Goal: Task Accomplishment & Management: Use online tool/utility

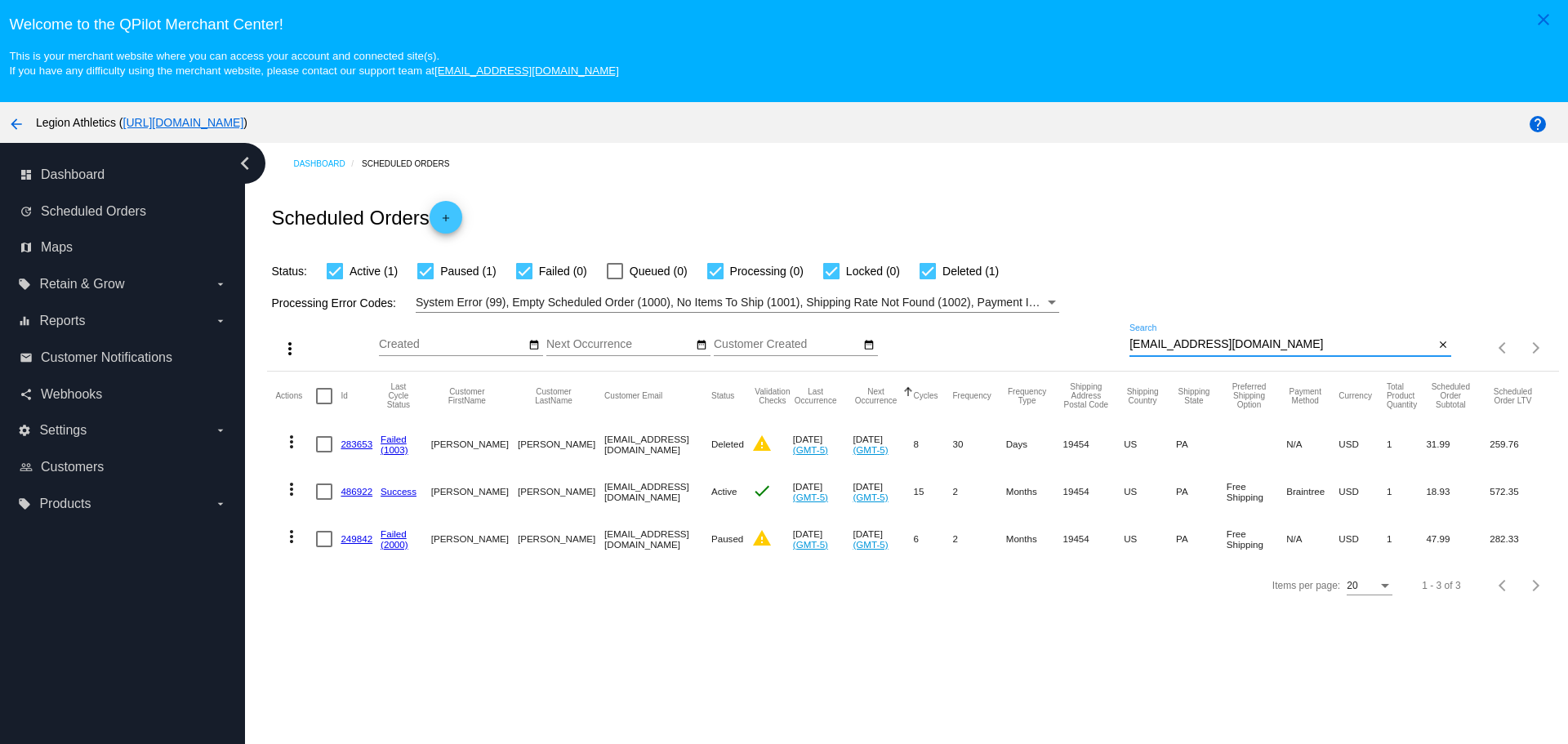
click at [1130, 342] on input "[EMAIL_ADDRESS][DOMAIN_NAME]" at bounding box center [1281, 345] width 305 height 13
drag, startPoint x: 1125, startPoint y: 342, endPoint x: 1207, endPoint y: 346, distance: 82.1
click at [1207, 346] on input "[EMAIL_ADDRESS][DOMAIN_NAME]" at bounding box center [1281, 345] width 305 height 13
paste input "[EMAIL_ADDRESS]"
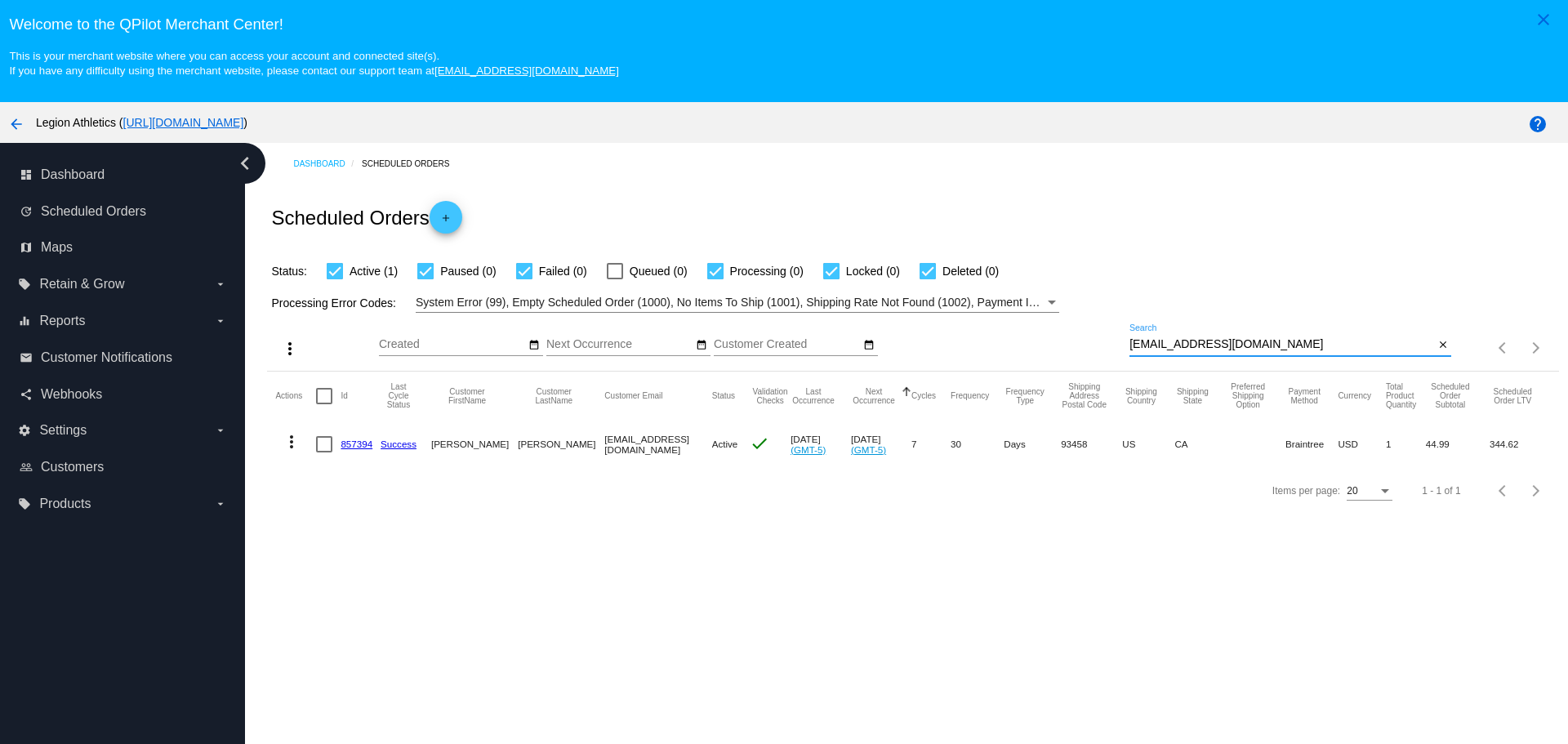
type input "[EMAIL_ADDRESS][DOMAIN_NAME]"
drag, startPoint x: 343, startPoint y: 447, endPoint x: 344, endPoint y: 514, distance: 67.0
click at [343, 447] on link "857394" at bounding box center [356, 443] width 32 height 11
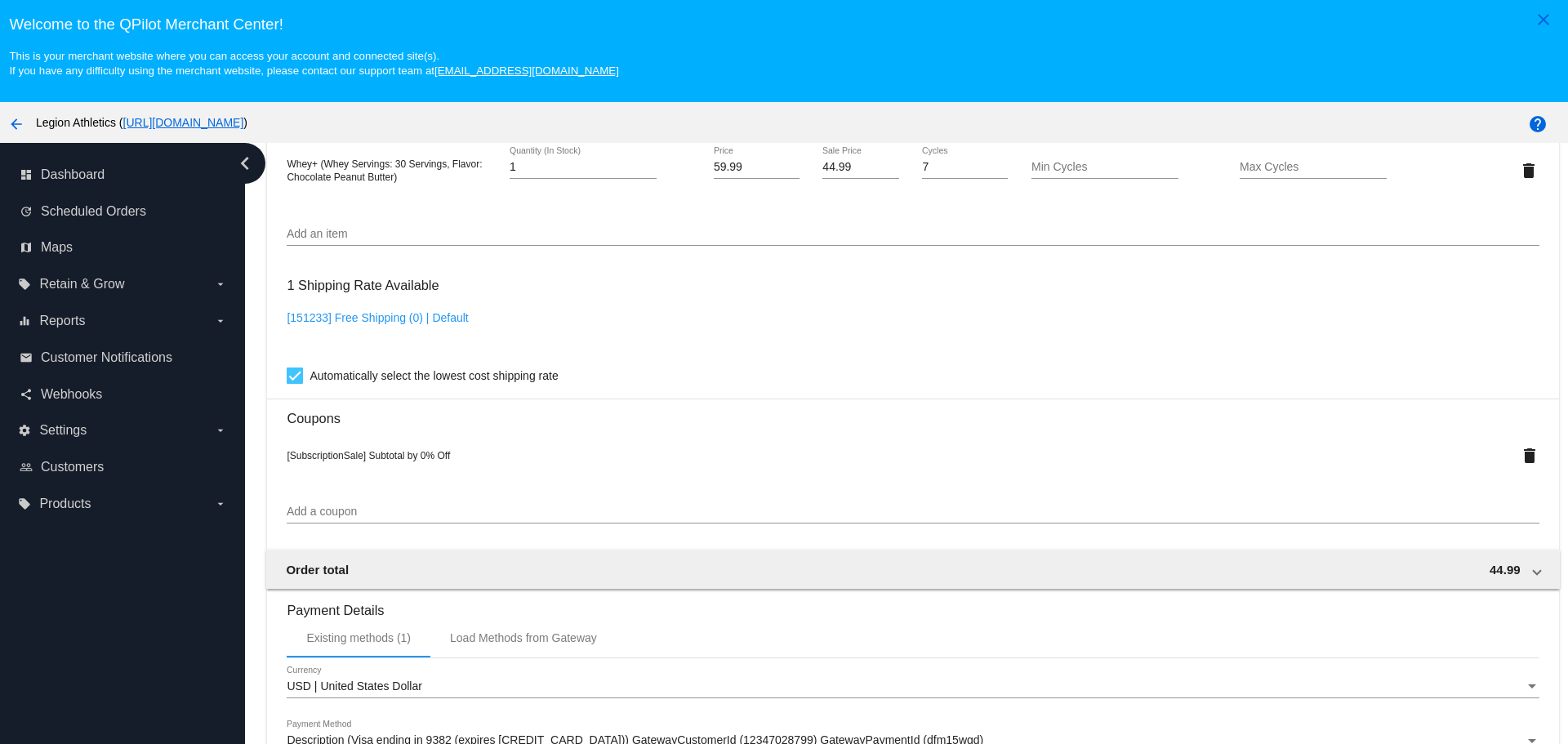
scroll to position [1225, 0]
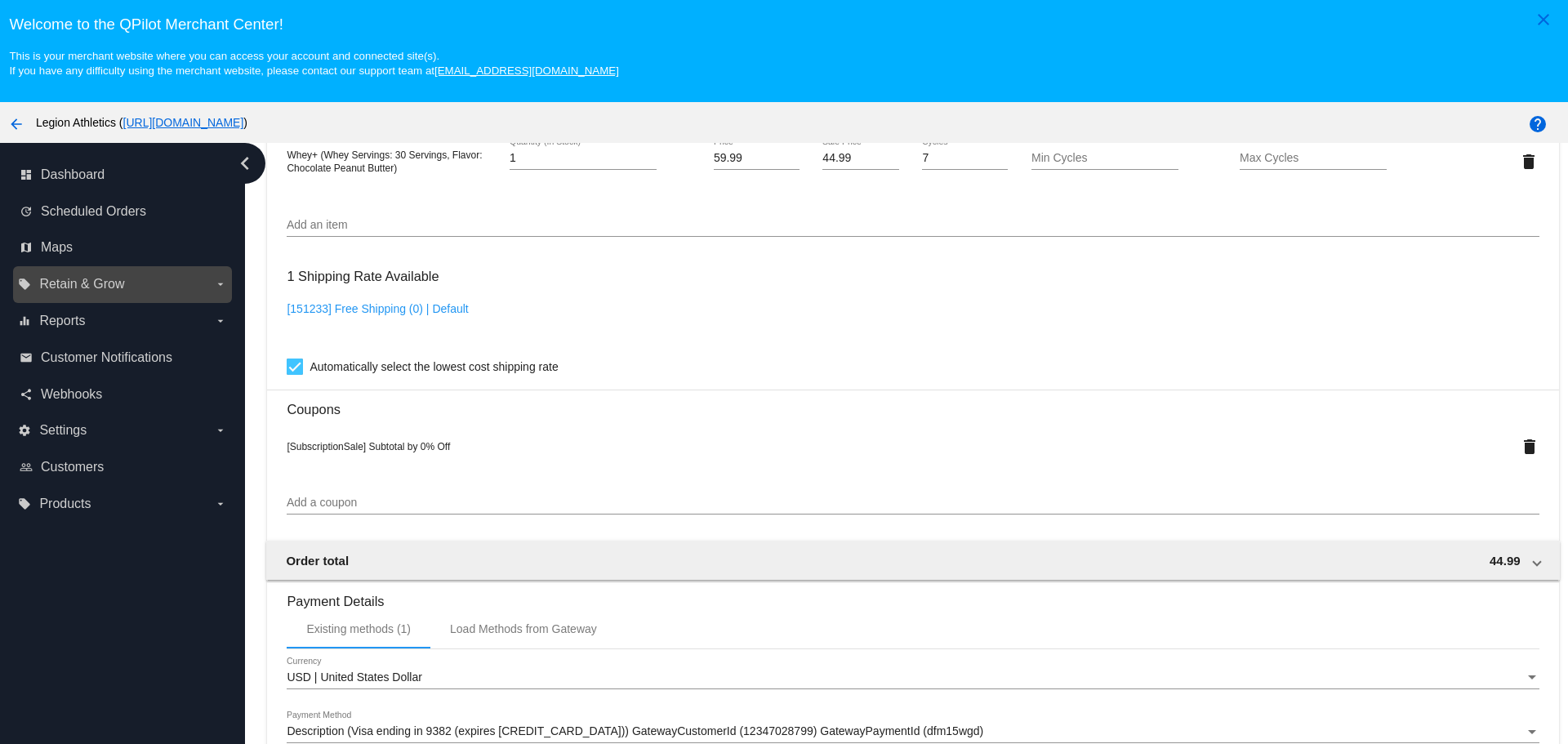
click at [218, 285] on icon "arrow_drop_down" at bounding box center [221, 284] width 13 height 13
click at [0, 0] on input "local_offer Retain & Grow arrow_drop_down" at bounding box center [0, 0] width 0 height 0
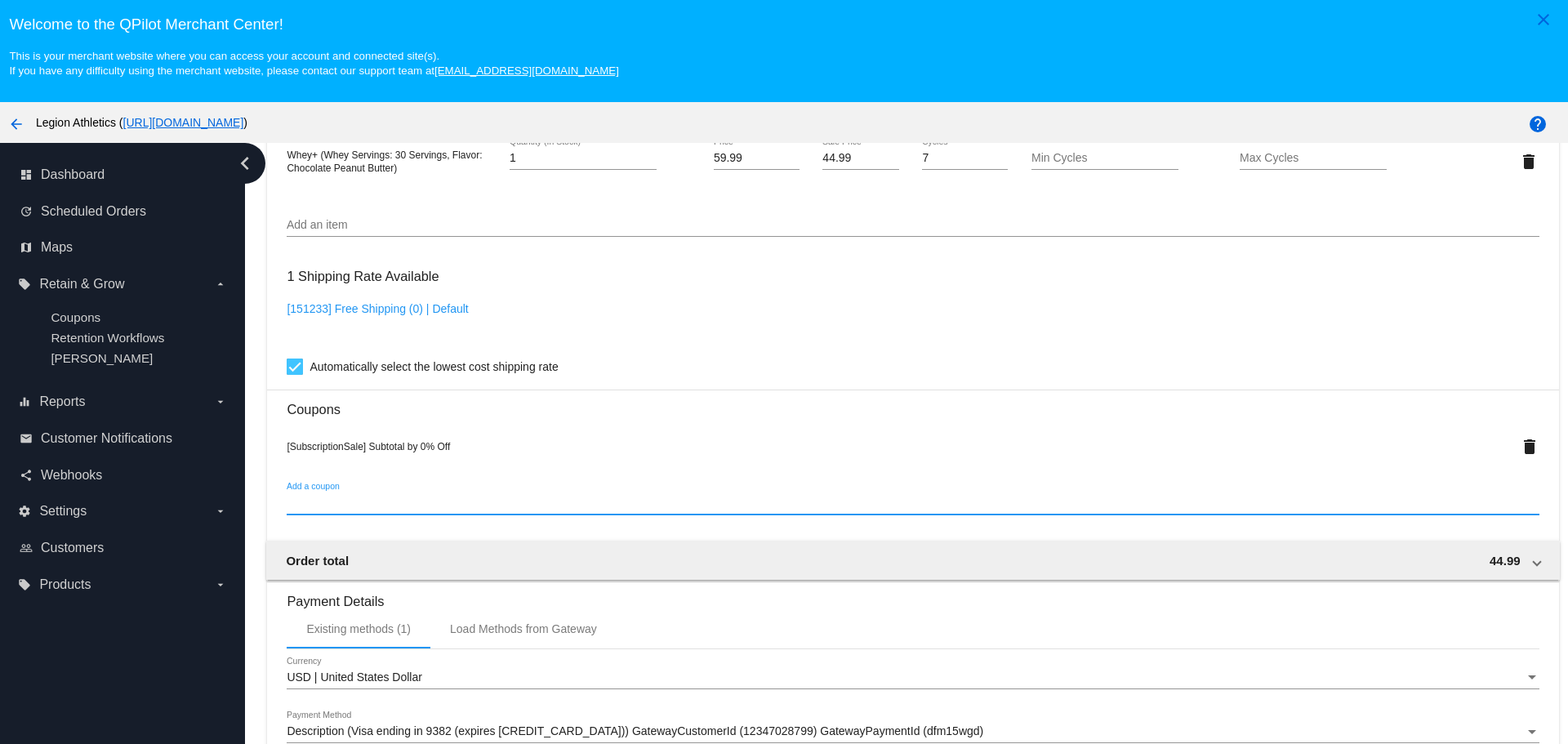
click at [395, 505] on input "Add a coupon" at bounding box center [912, 503] width 1252 height 13
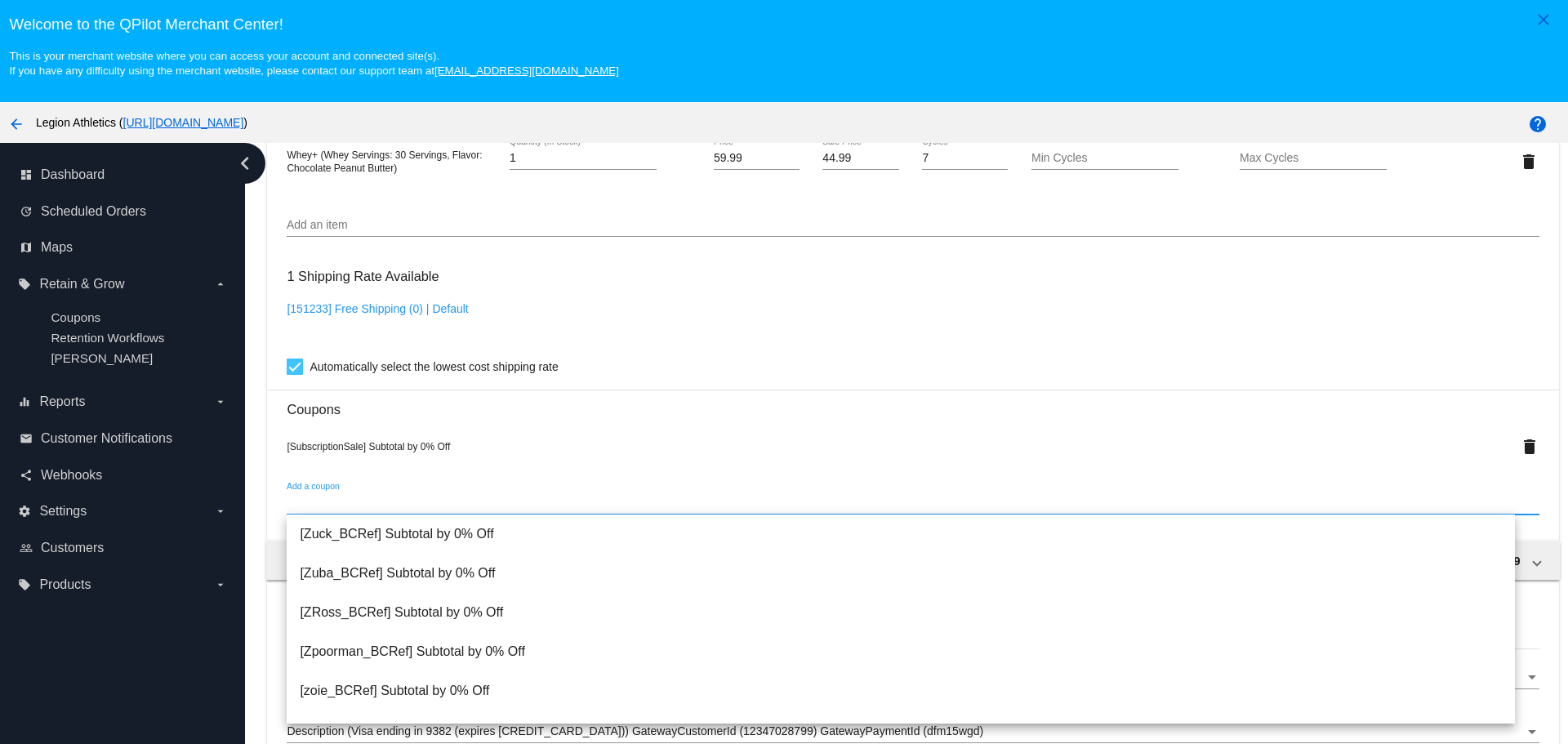
paste input "sub_ship_discount"
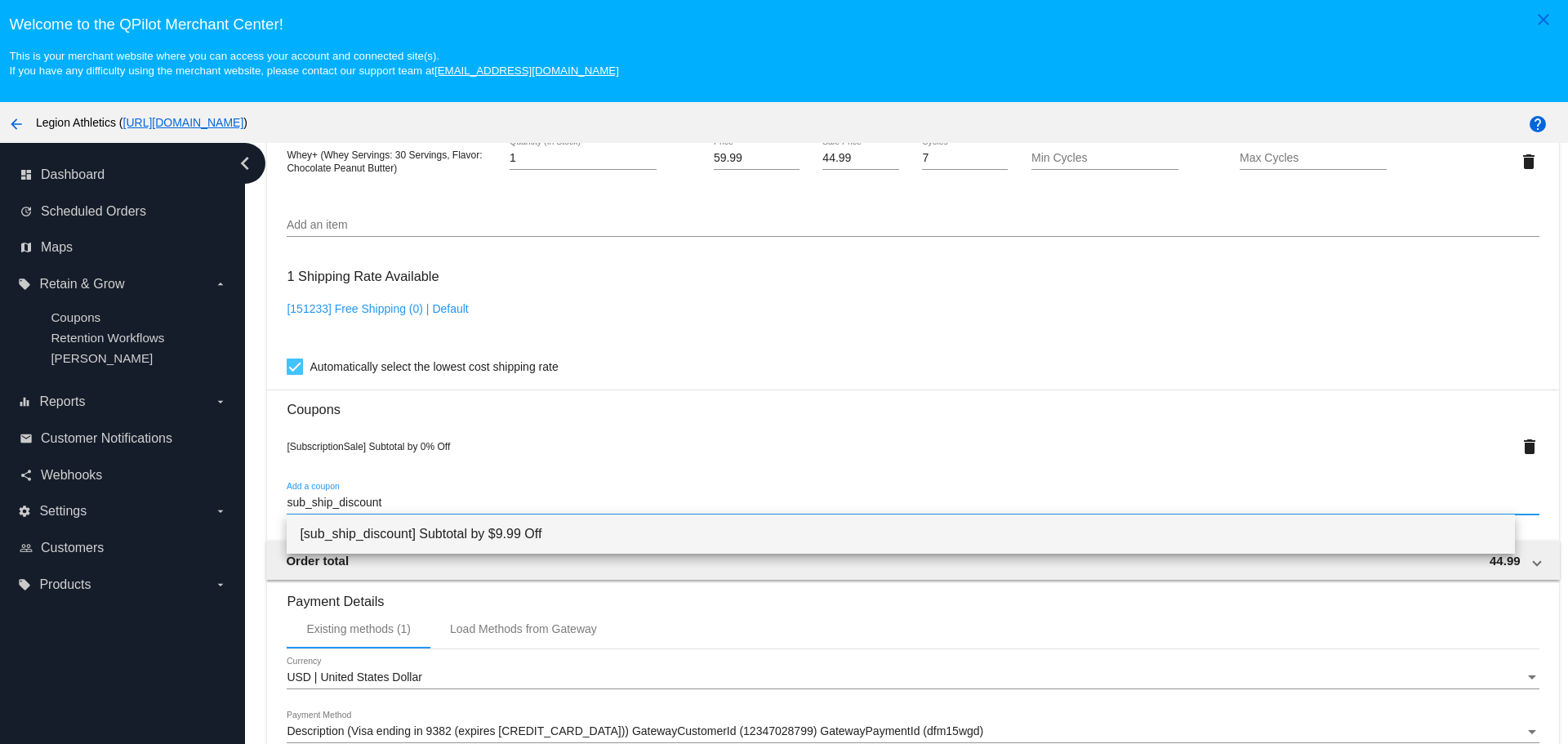
type input "sub_ship_discount"
click at [452, 526] on span "[sub_ship_discount] Subtotal by $9.99 Off" at bounding box center [900, 535] width 1201 height 39
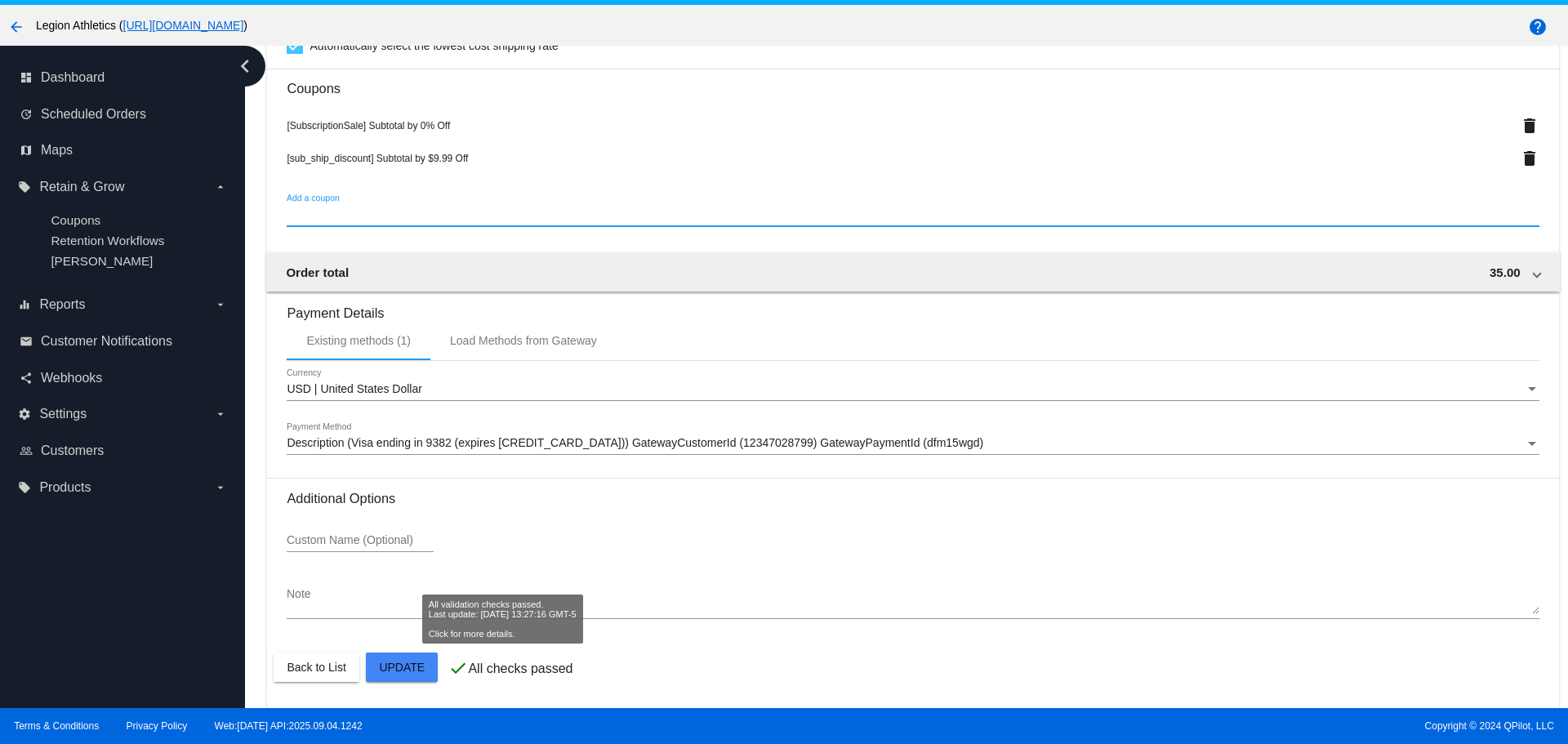
scroll to position [102, 0]
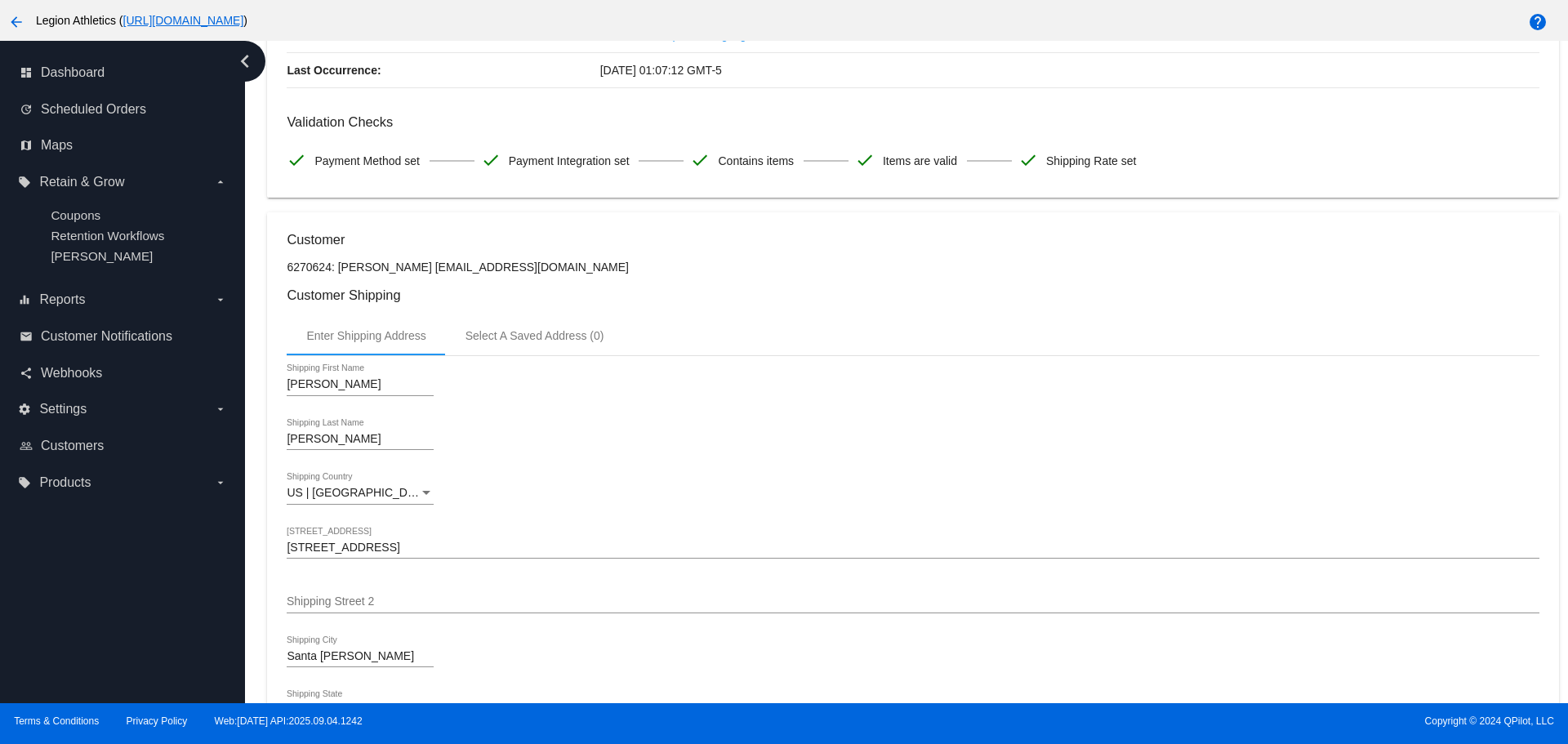
scroll to position [0, 0]
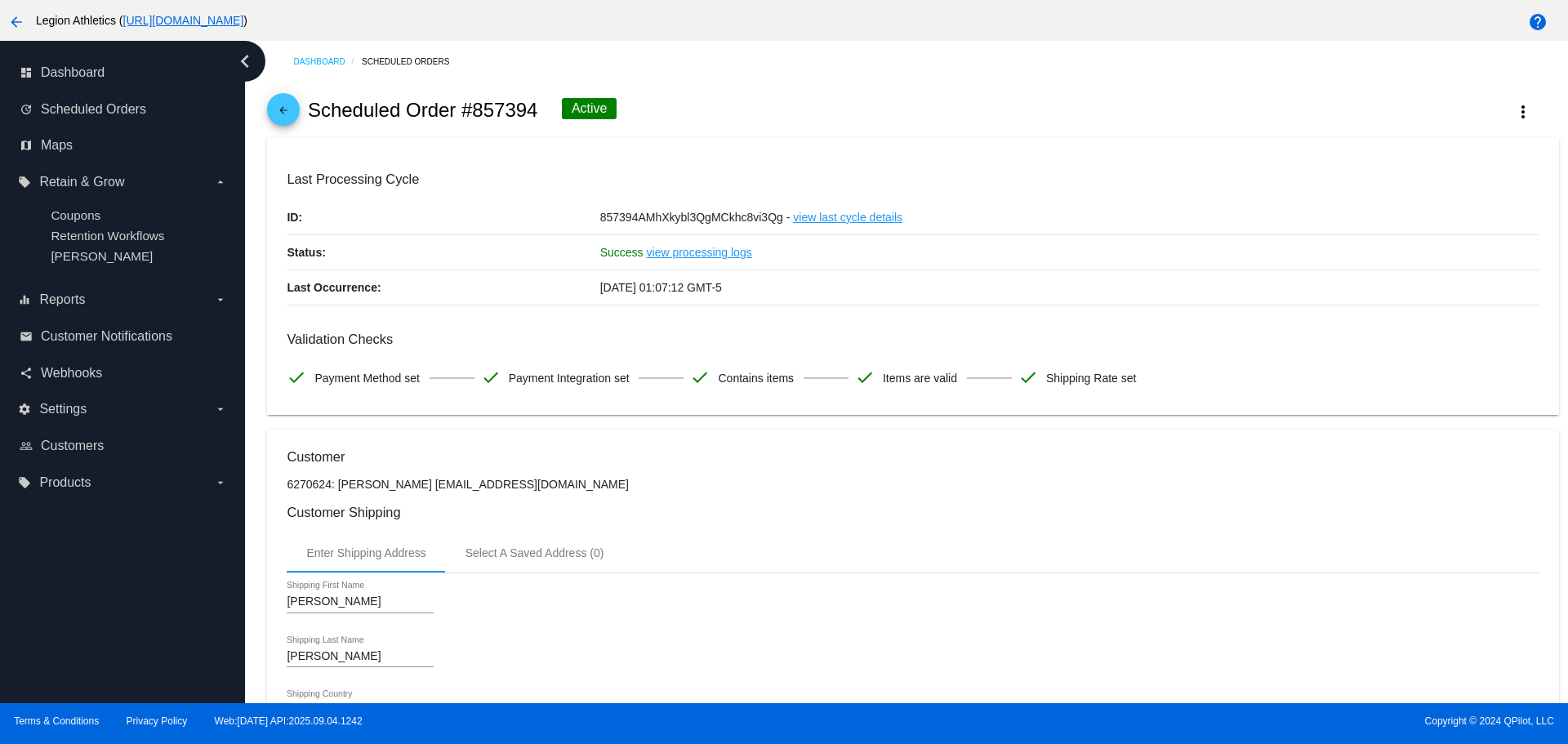
click at [289, 107] on mat-icon "arrow_back" at bounding box center [283, 114] width 20 height 20
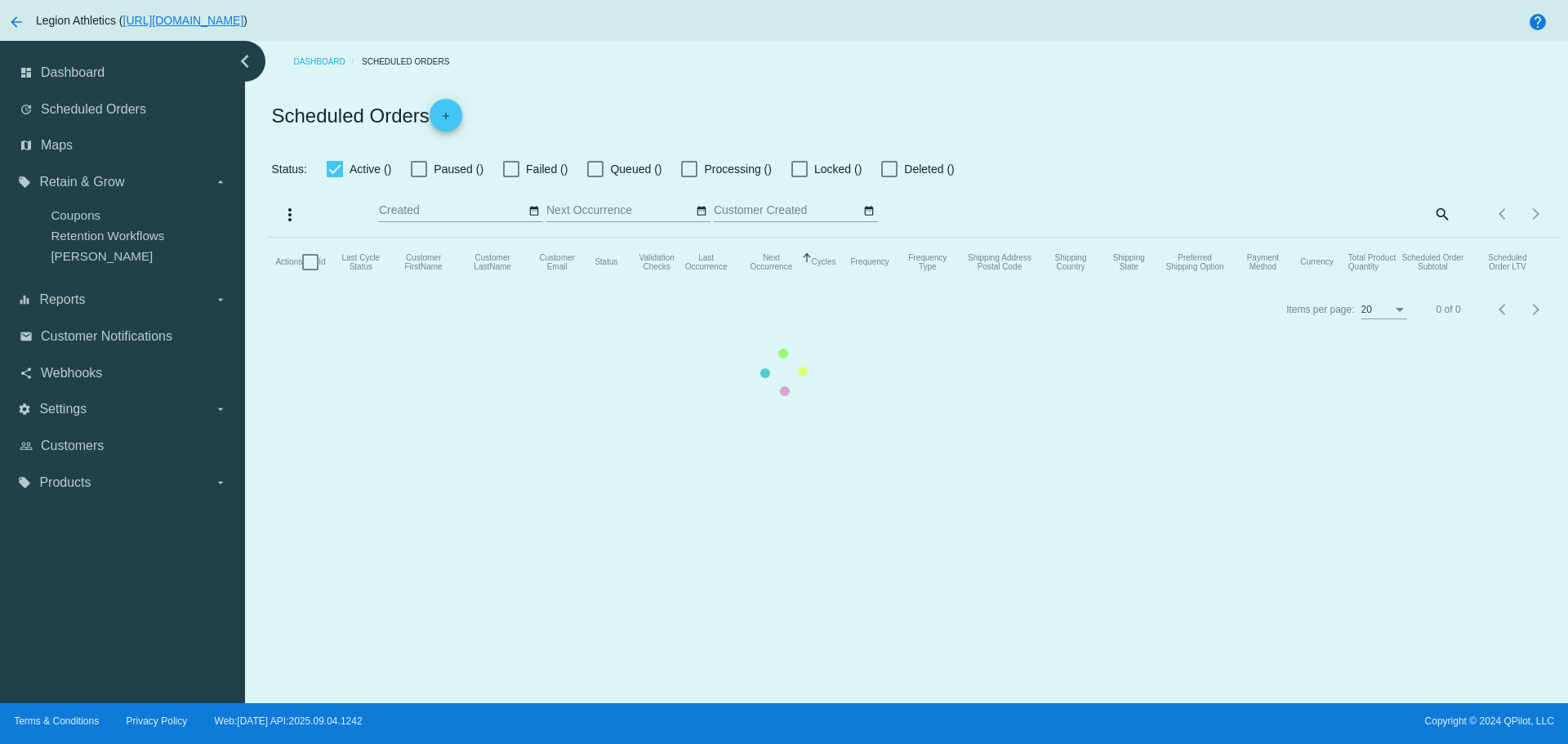
checkbox input "true"
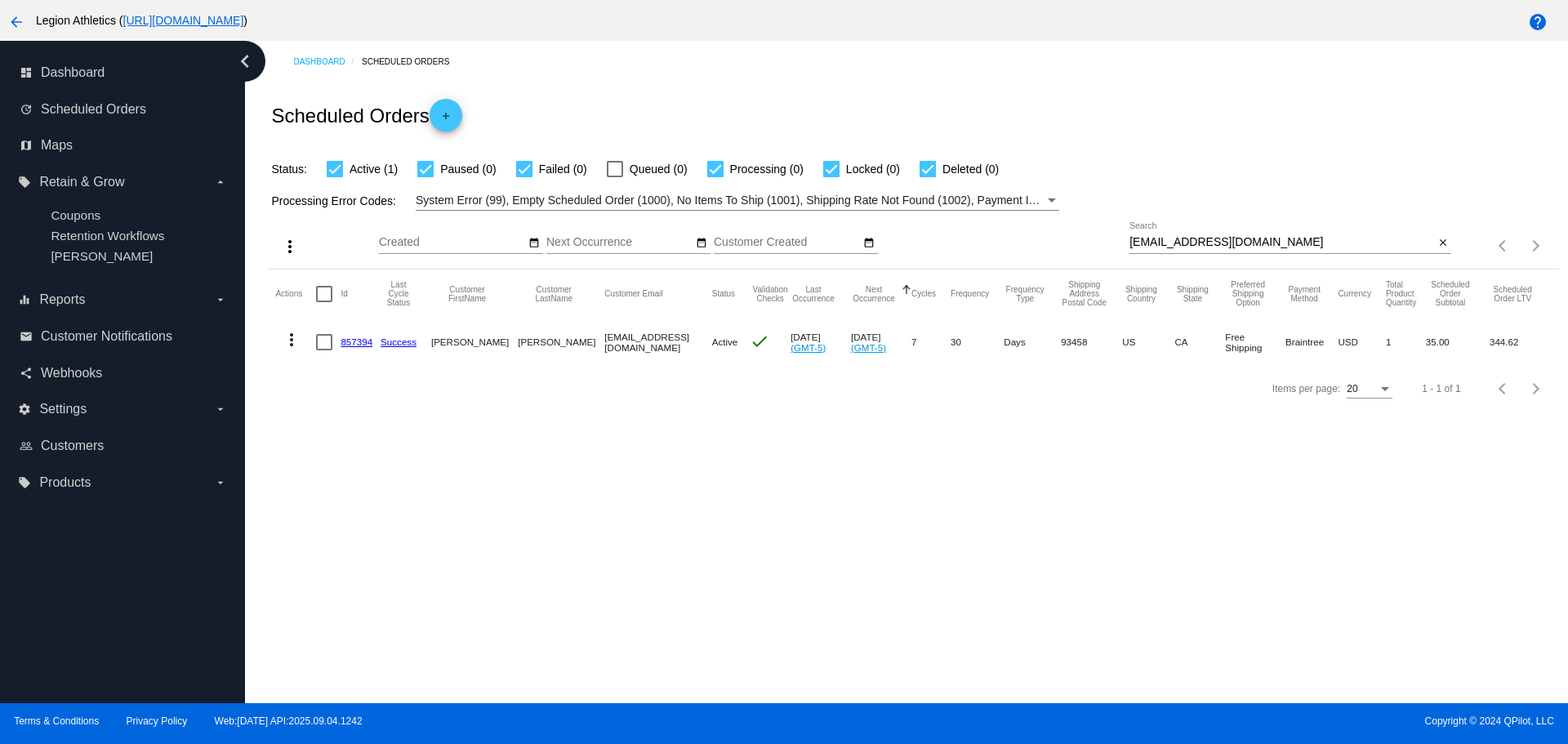
click at [355, 345] on link "857394" at bounding box center [356, 342] width 32 height 11
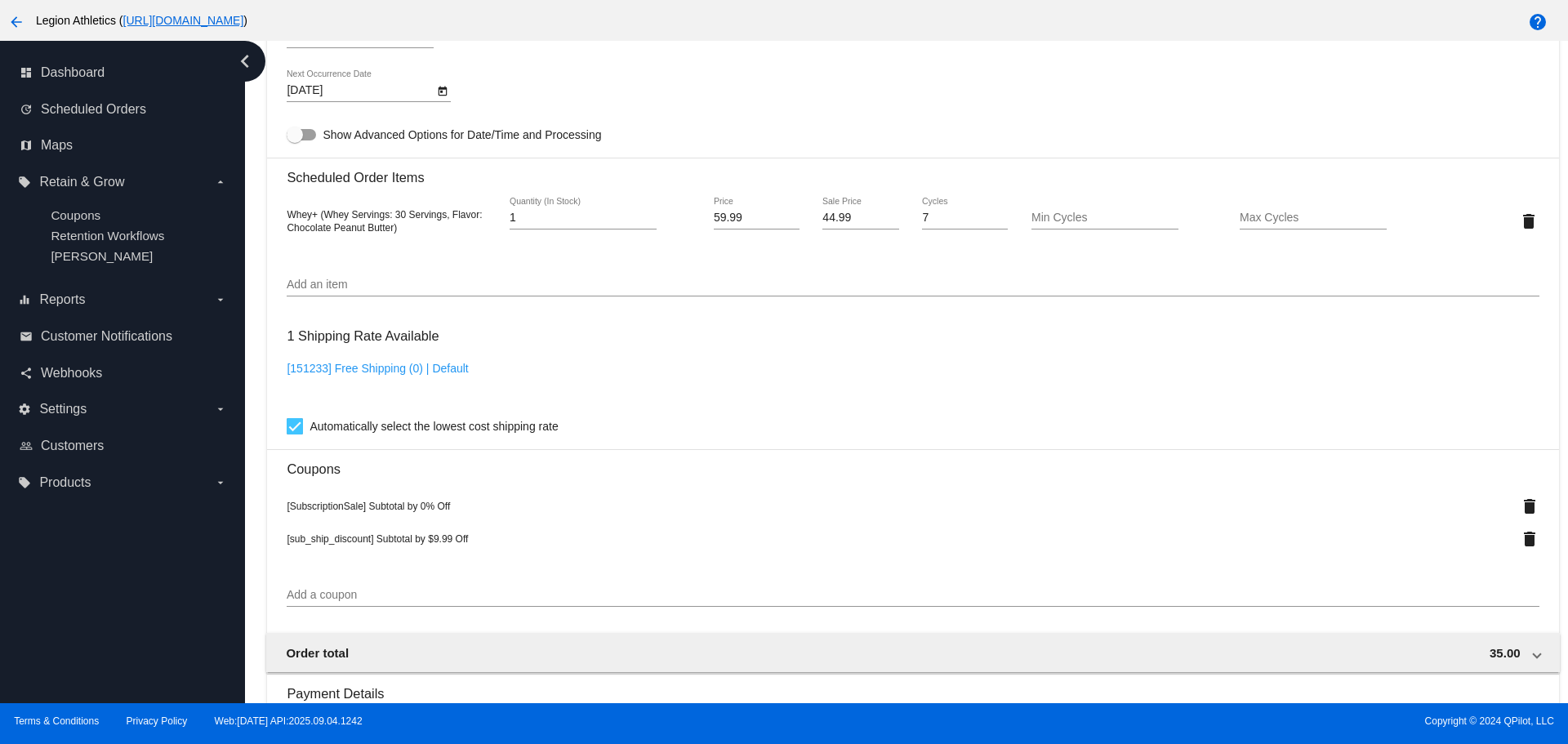
scroll to position [1040, 0]
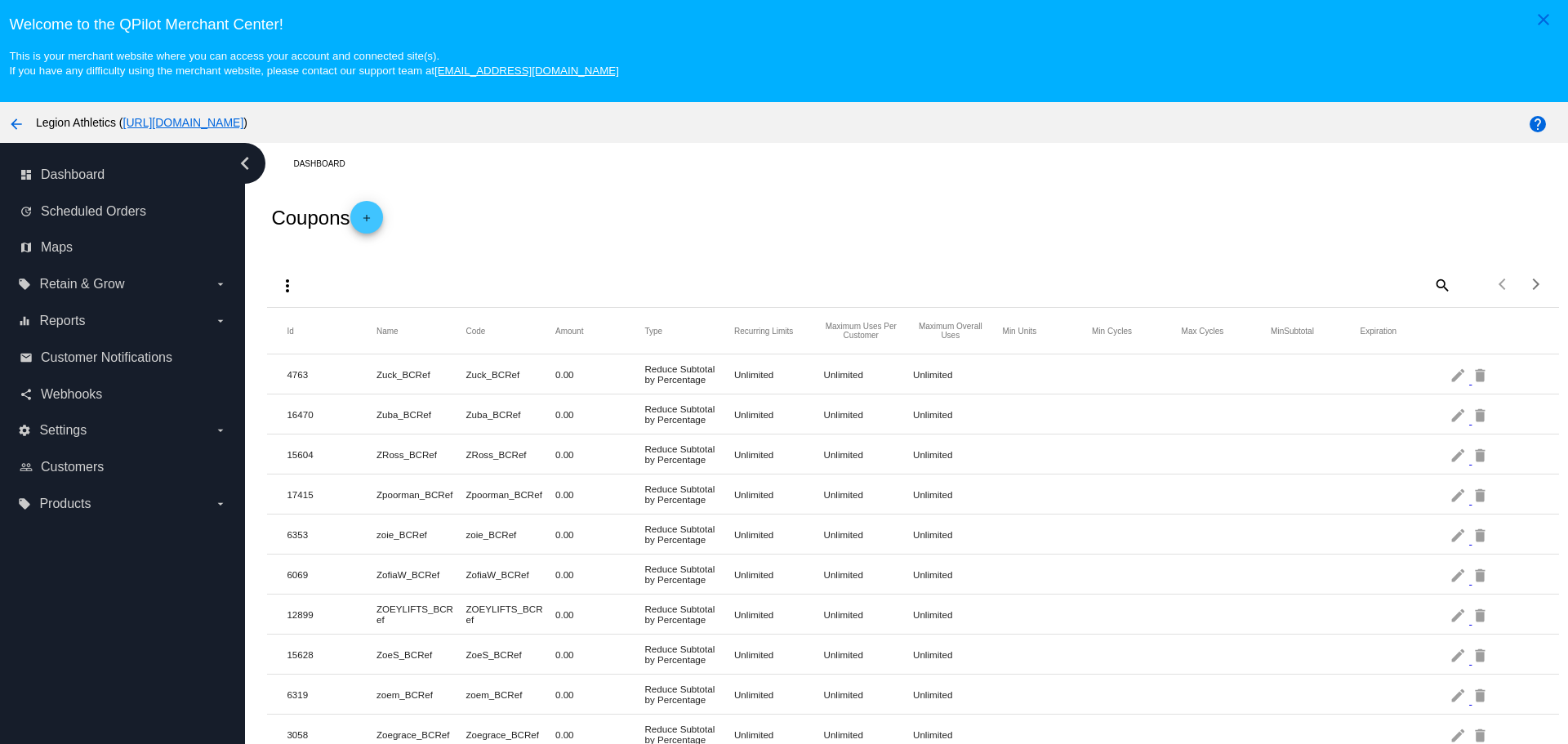
click at [368, 214] on mat-icon "add" at bounding box center [367, 223] width 20 height 20
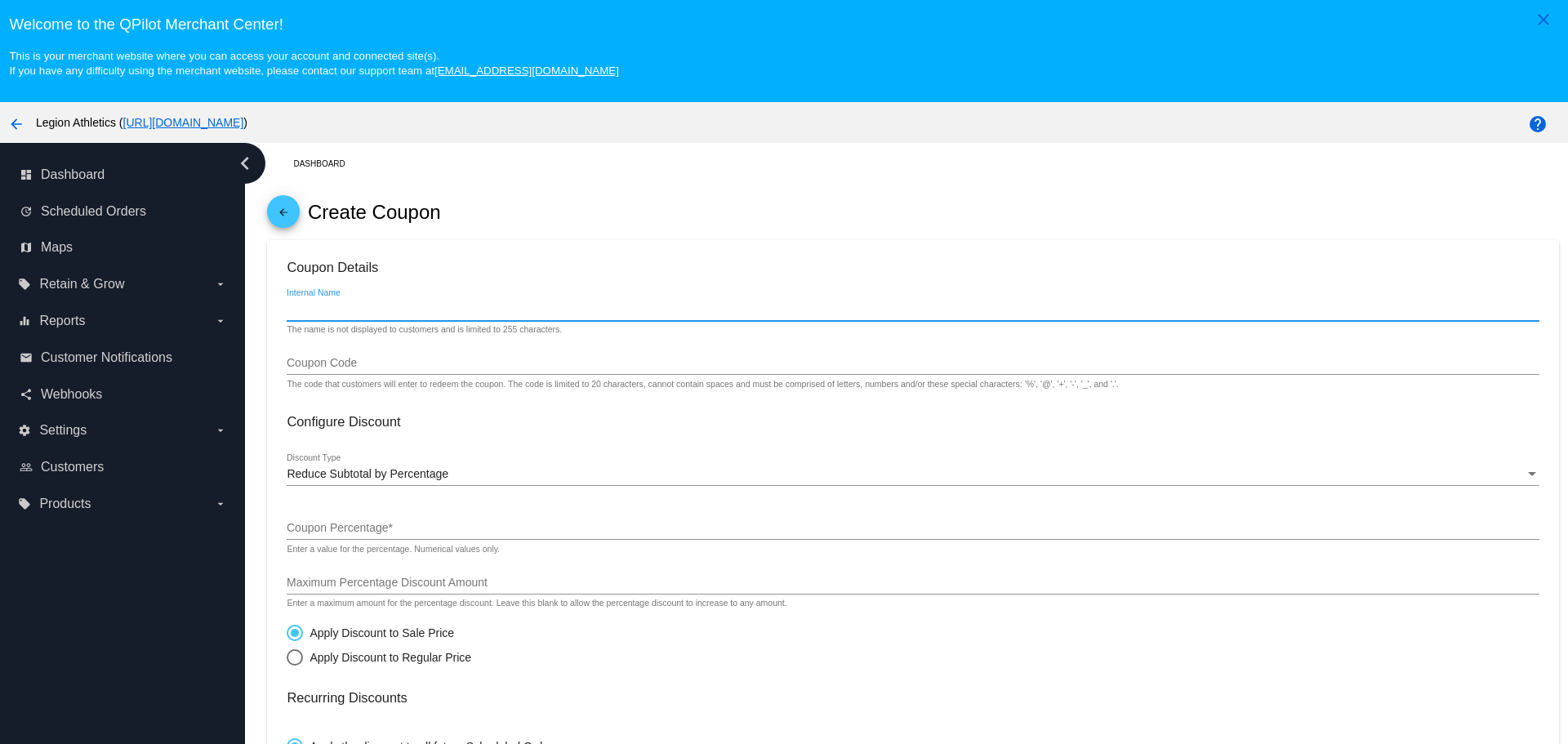
click at [376, 304] on input "Internal Name" at bounding box center [912, 310] width 1252 height 13
type input "9"
click at [290, 310] on input "ship_discount_9.99" at bounding box center [912, 310] width 1252 height 13
click at [290, 310] on input "sub_ship_discount_9.99" at bounding box center [912, 310] width 1252 height 13
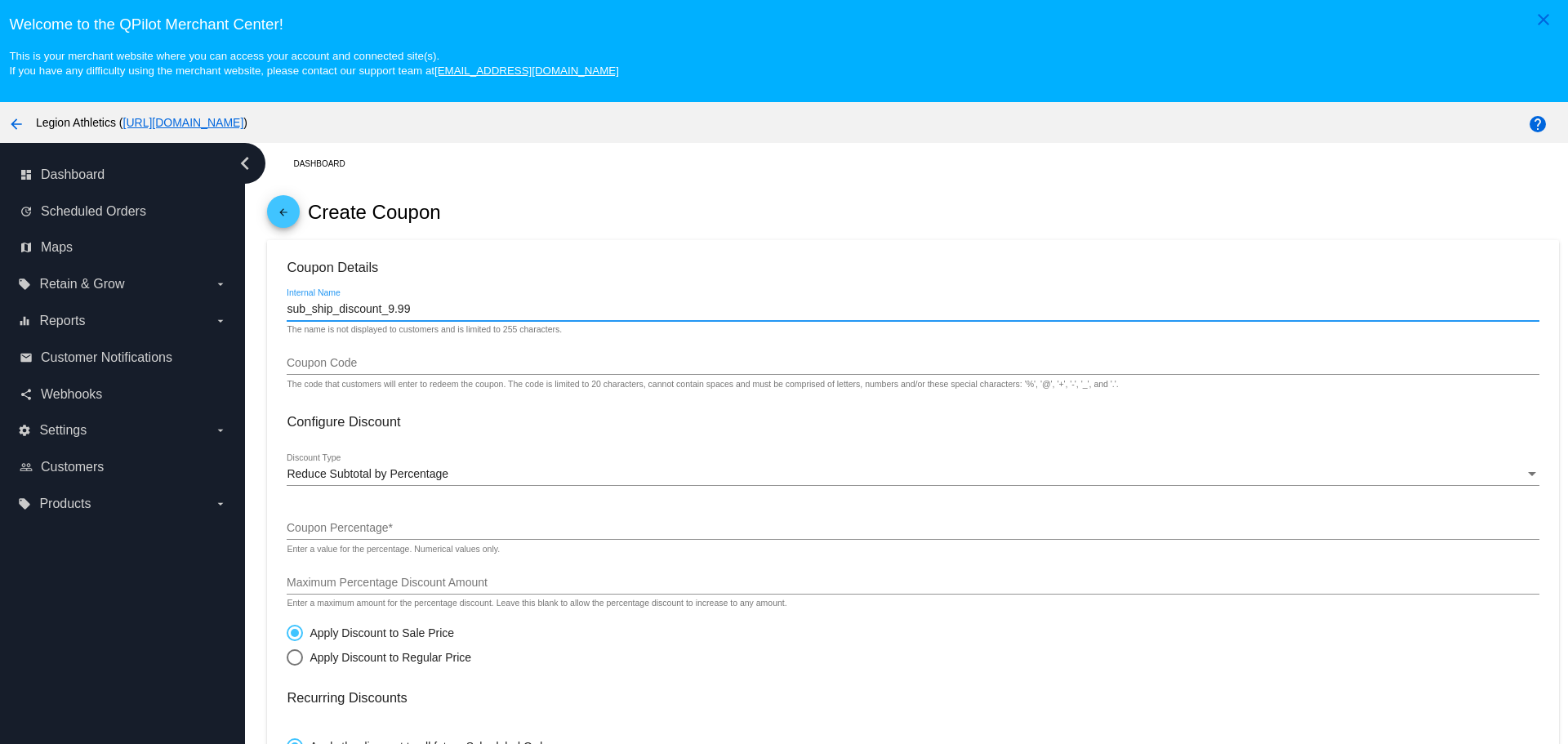
click at [290, 310] on input "sub_ship_discount_9.99" at bounding box center [912, 310] width 1252 height 13
type input "sub_ship_discount_9.99"
click at [333, 369] on input "Coupon Code" at bounding box center [912, 364] width 1252 height 13
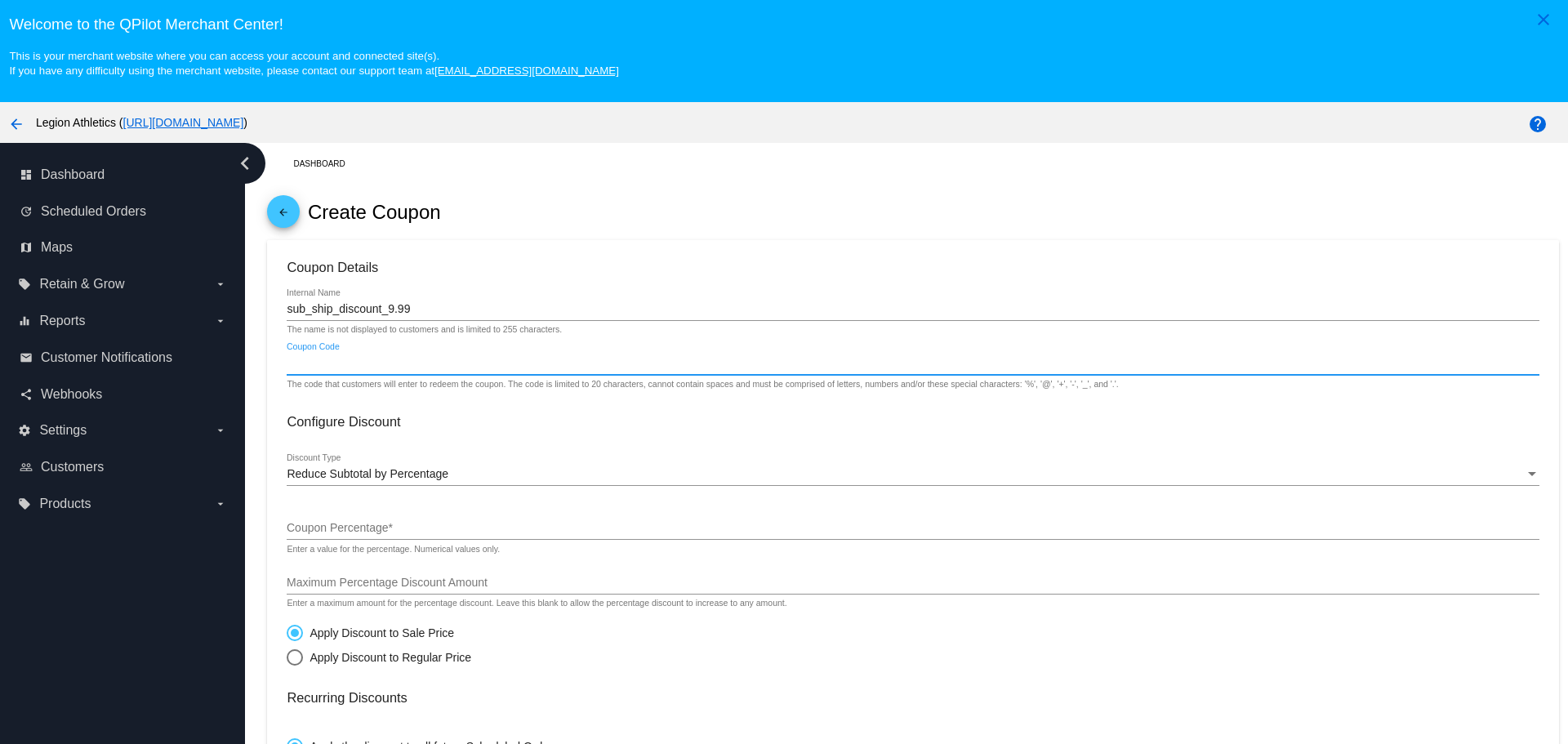
paste input "sub_ship_discount_9.99"
type input "sub_ship_discount_9.99"
click at [347, 473] on span "Reduce Subtotal by Percentage" at bounding box center [367, 474] width 162 height 13
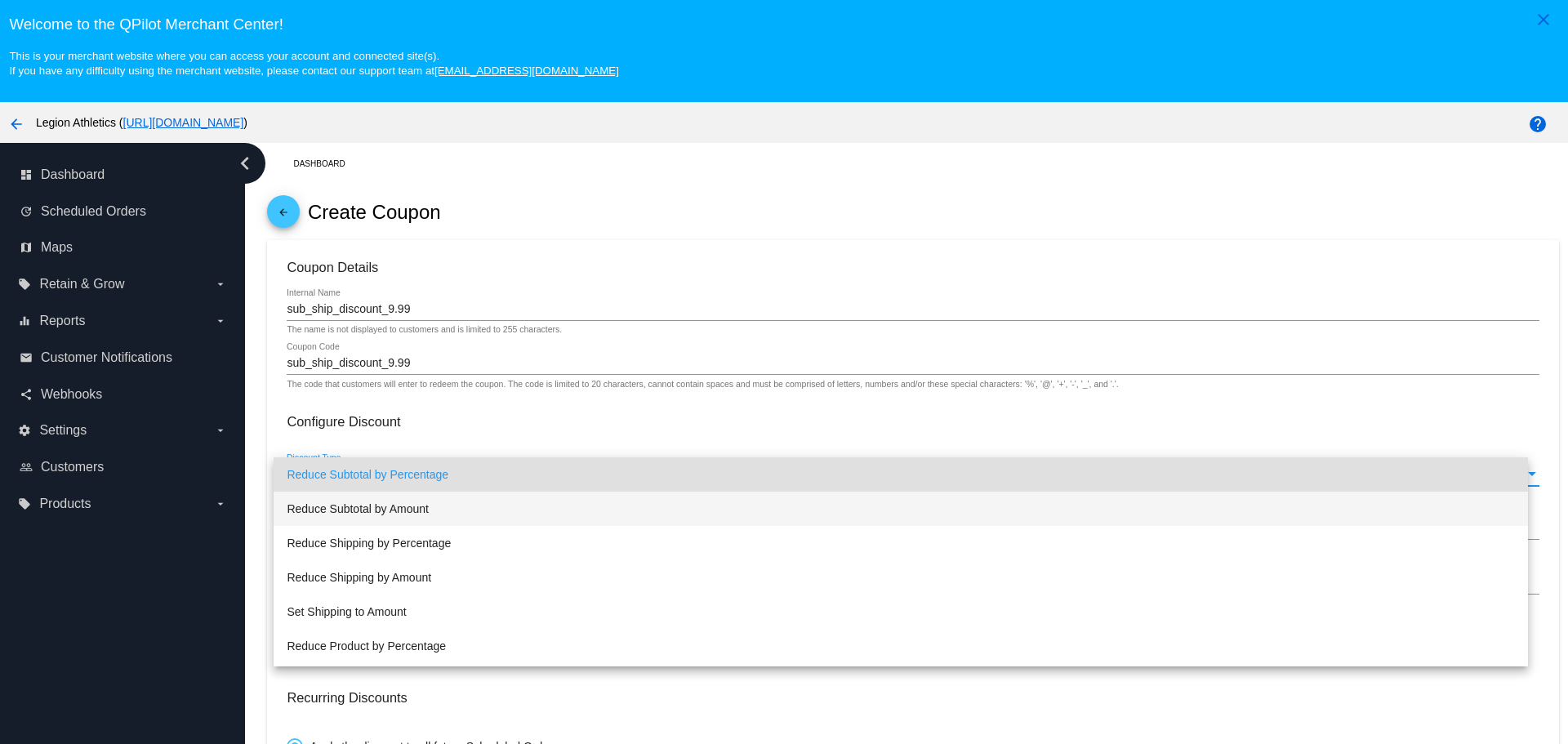
click at [354, 504] on span "Reduce Subtotal by Amount" at bounding box center [900, 509] width 1227 height 34
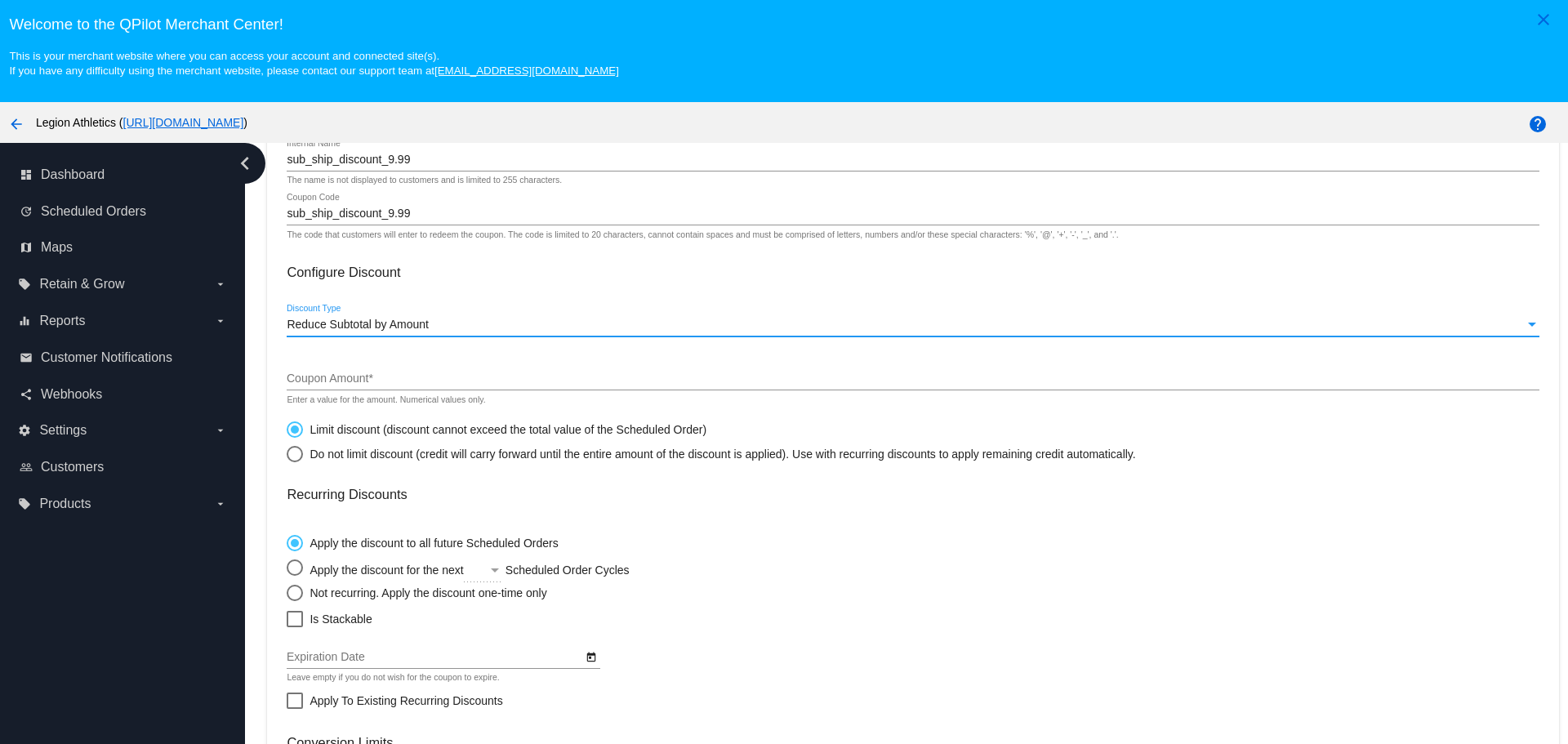
scroll to position [163, 0]
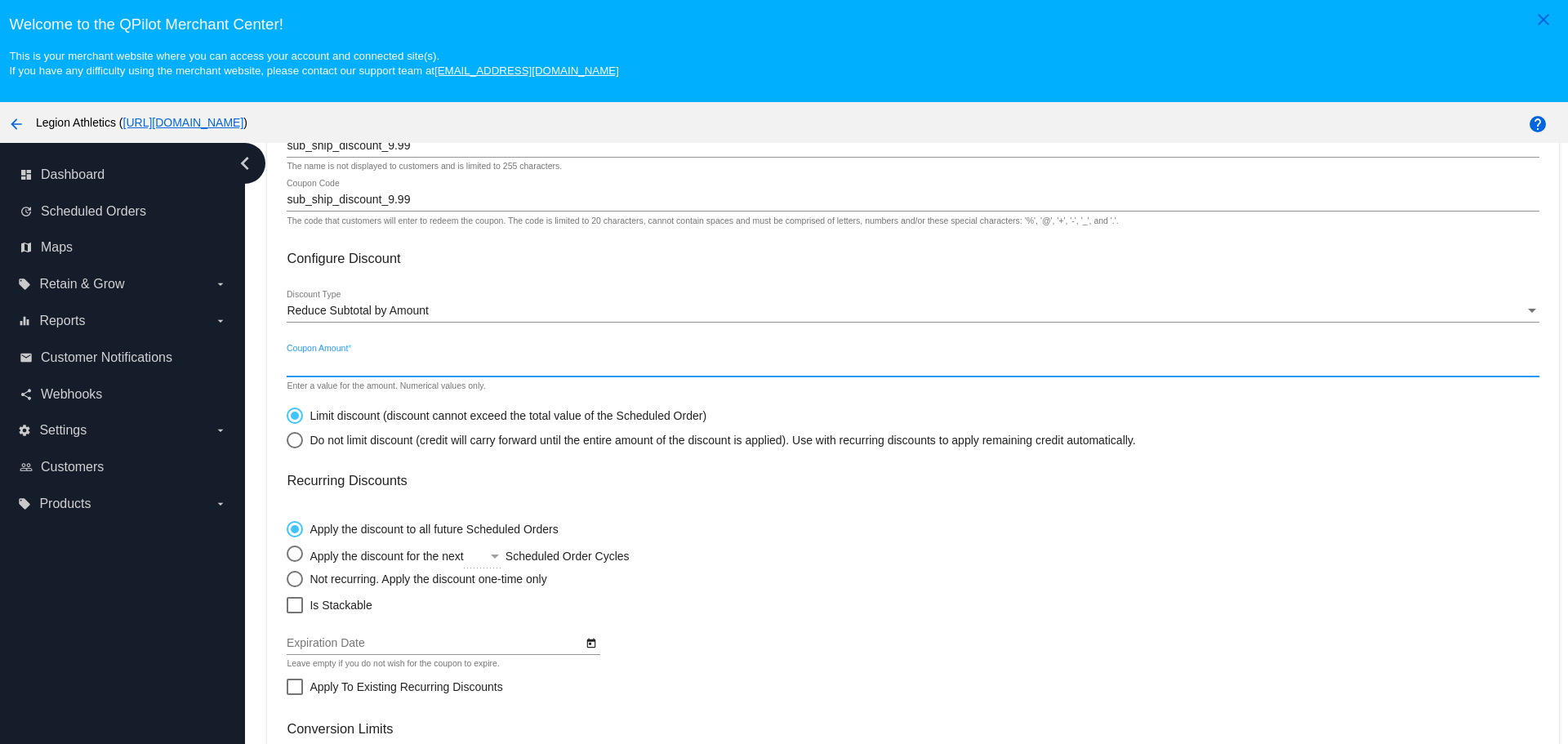
click at [362, 367] on input "Coupon Amount *" at bounding box center [912, 365] width 1252 height 13
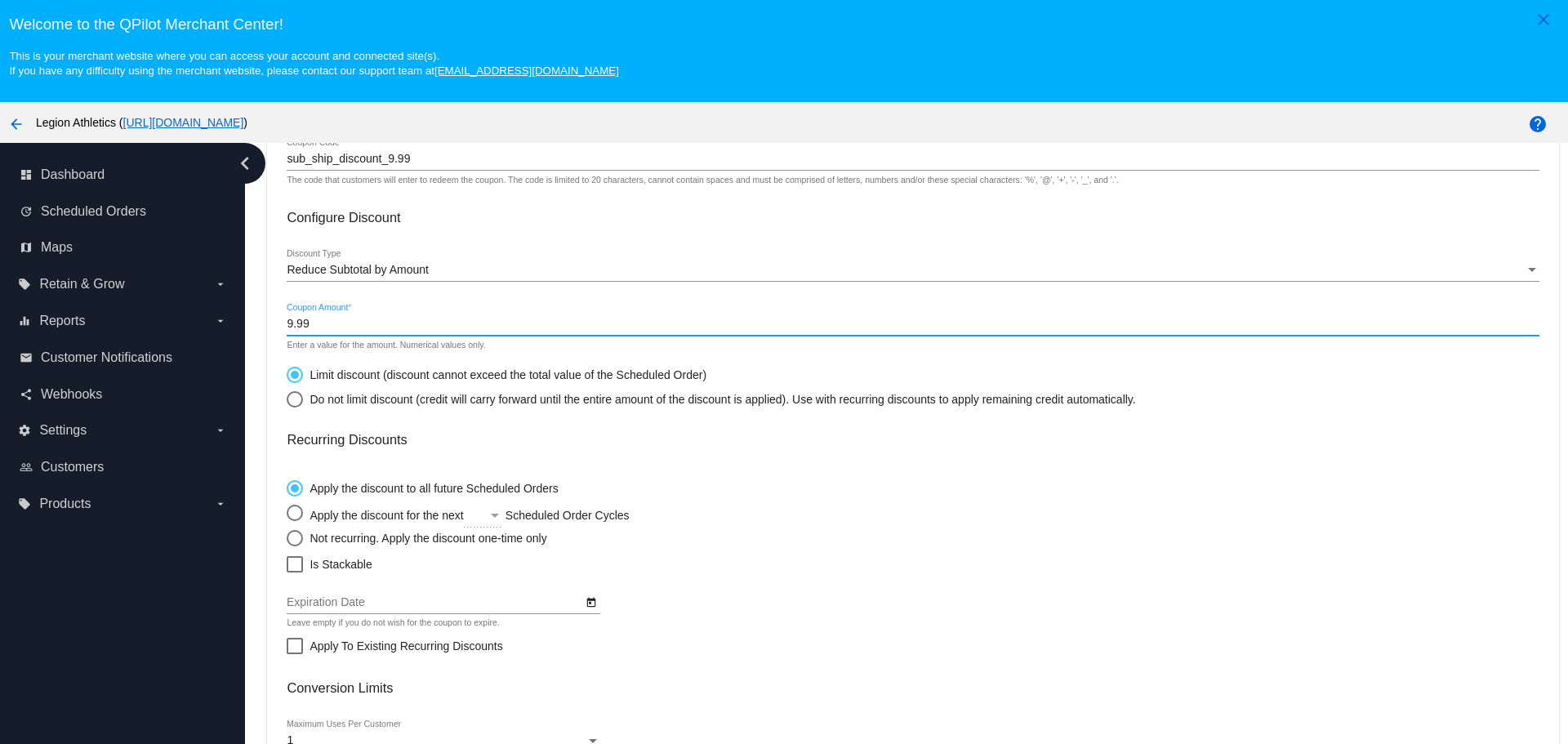
scroll to position [245, 0]
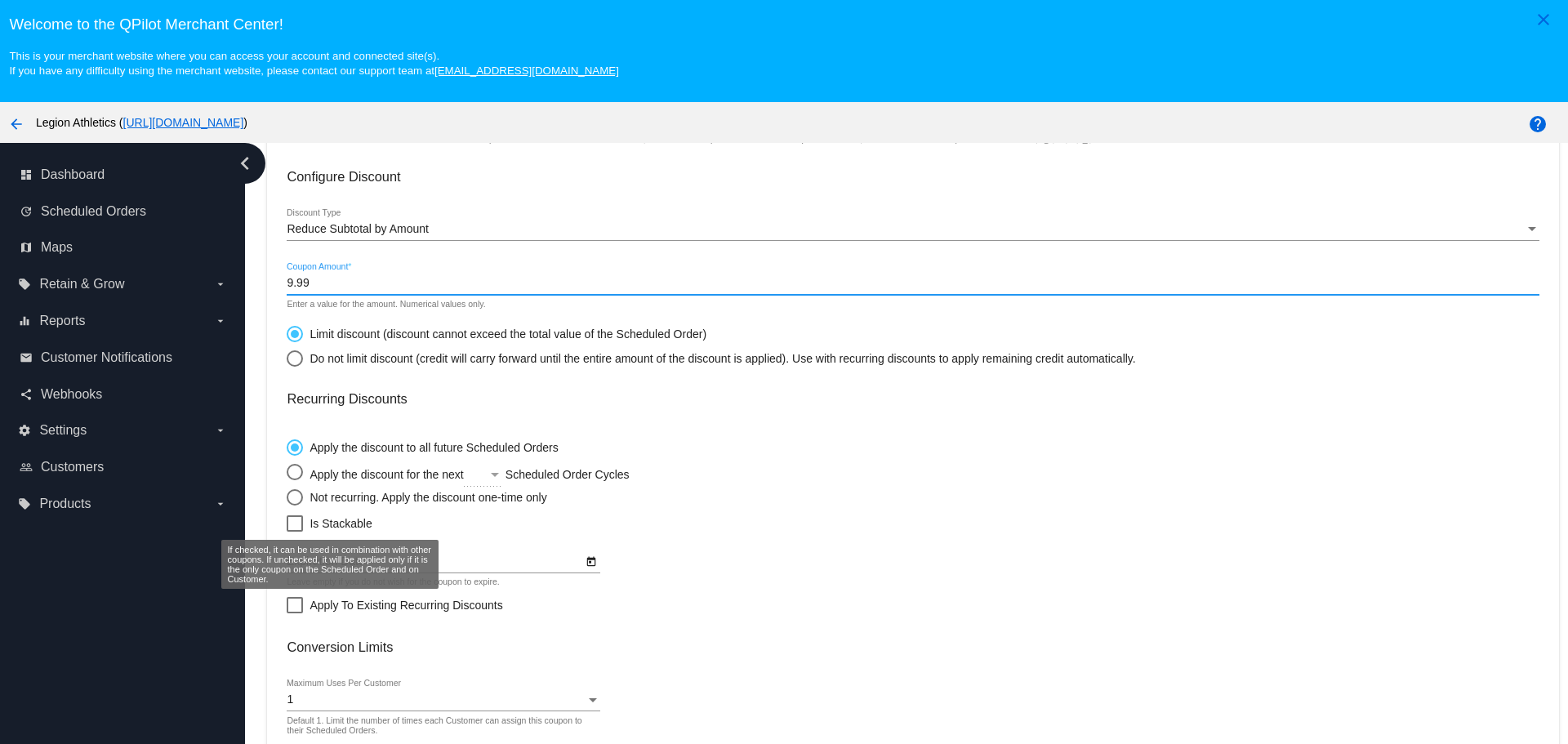
type input "9.99"
click at [303, 524] on div at bounding box center [295, 524] width 16 height 16
click at [295, 532] on input "Is Stackable" at bounding box center [294, 532] width 1 height 1
checkbox input "true"
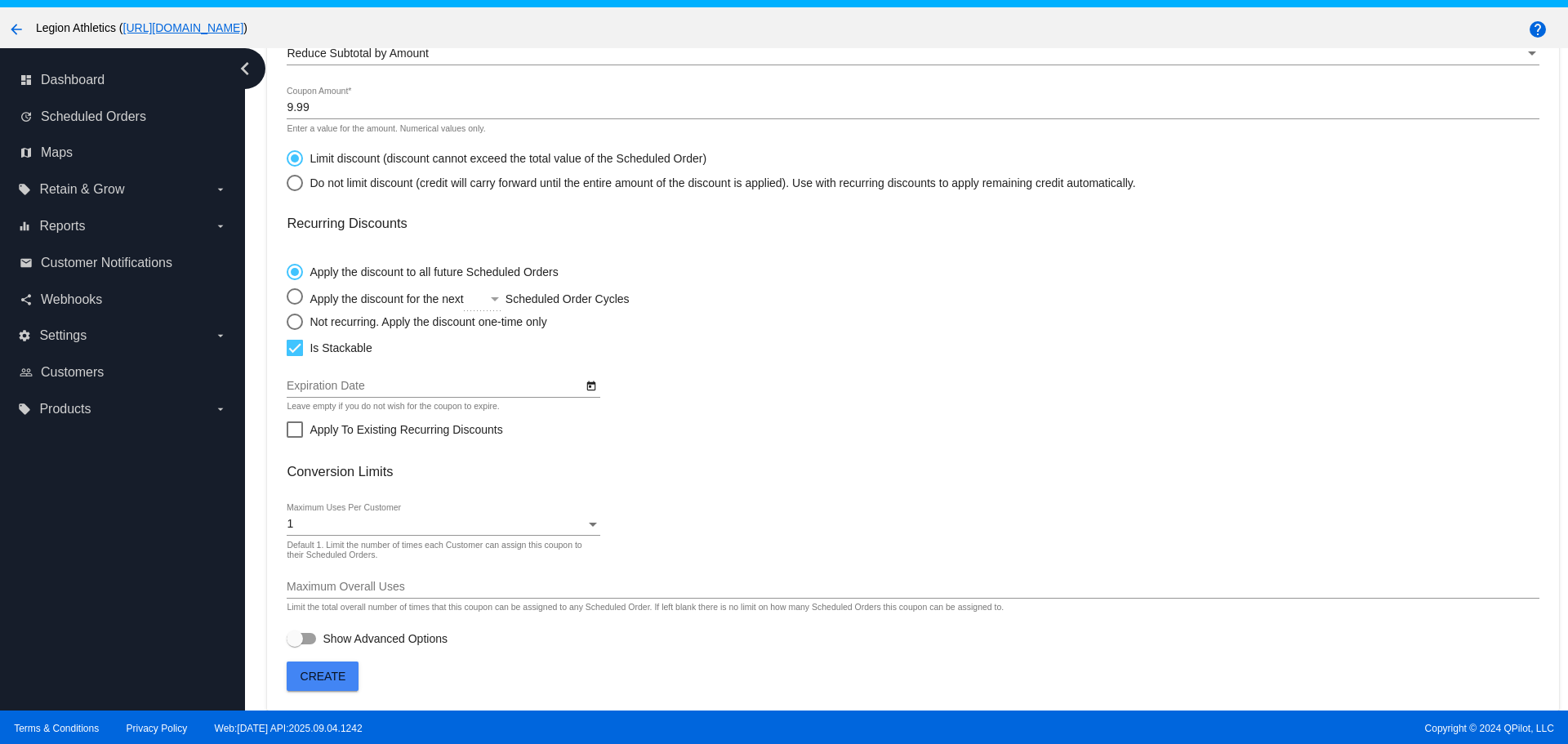
scroll to position [102, 0]
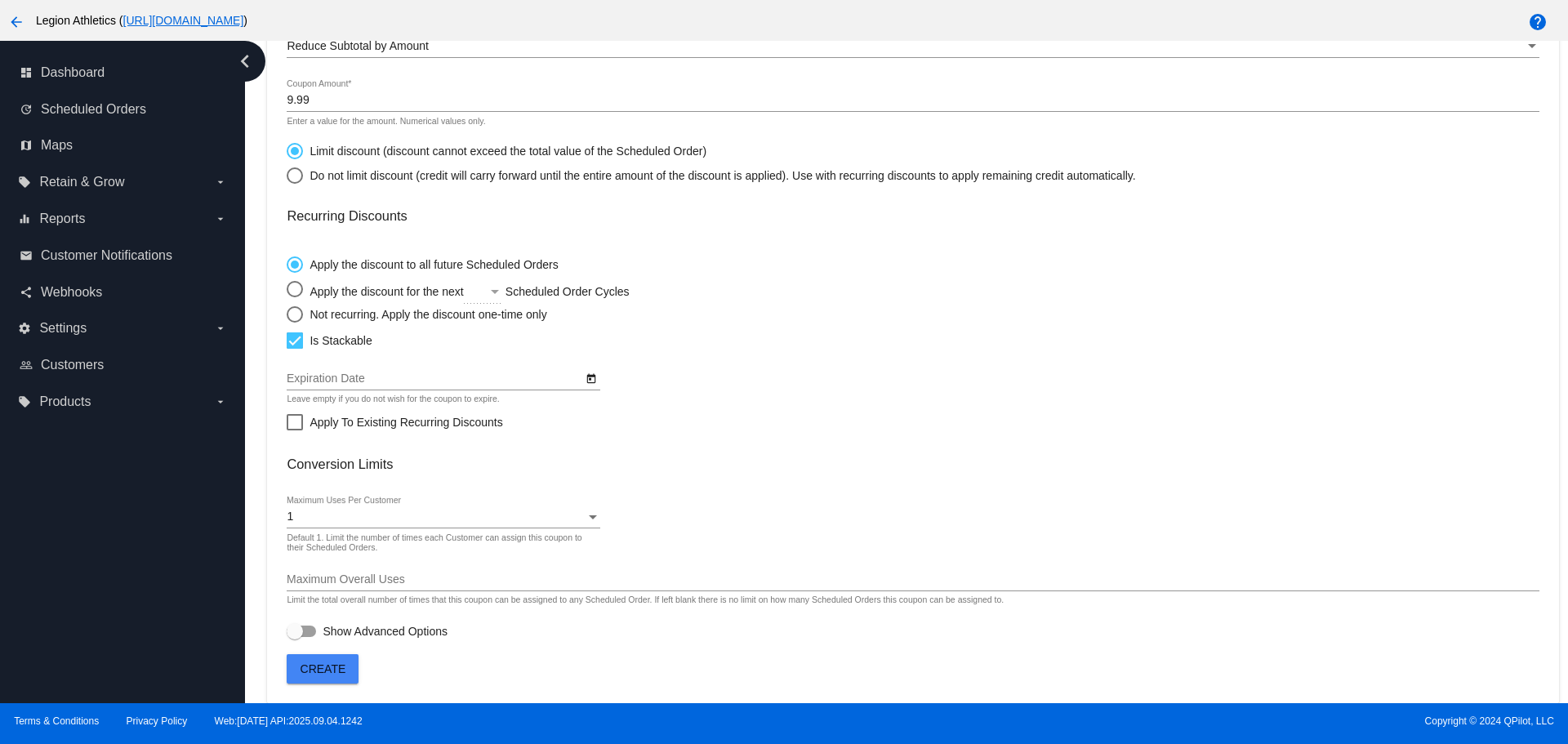
click at [337, 518] on div "1" at bounding box center [435, 517] width 298 height 13
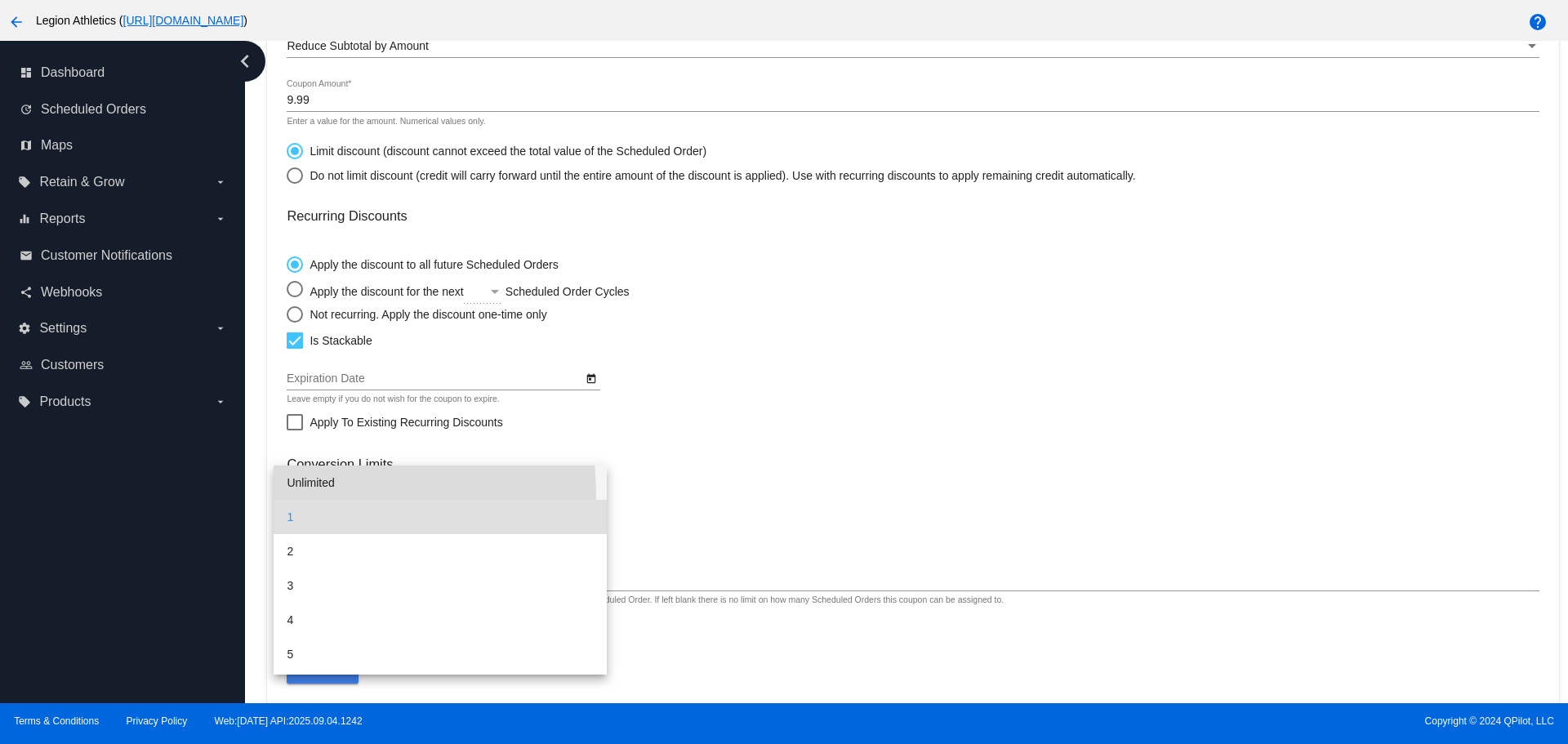
click at [337, 494] on span "Unlimited" at bounding box center [440, 483] width 307 height 34
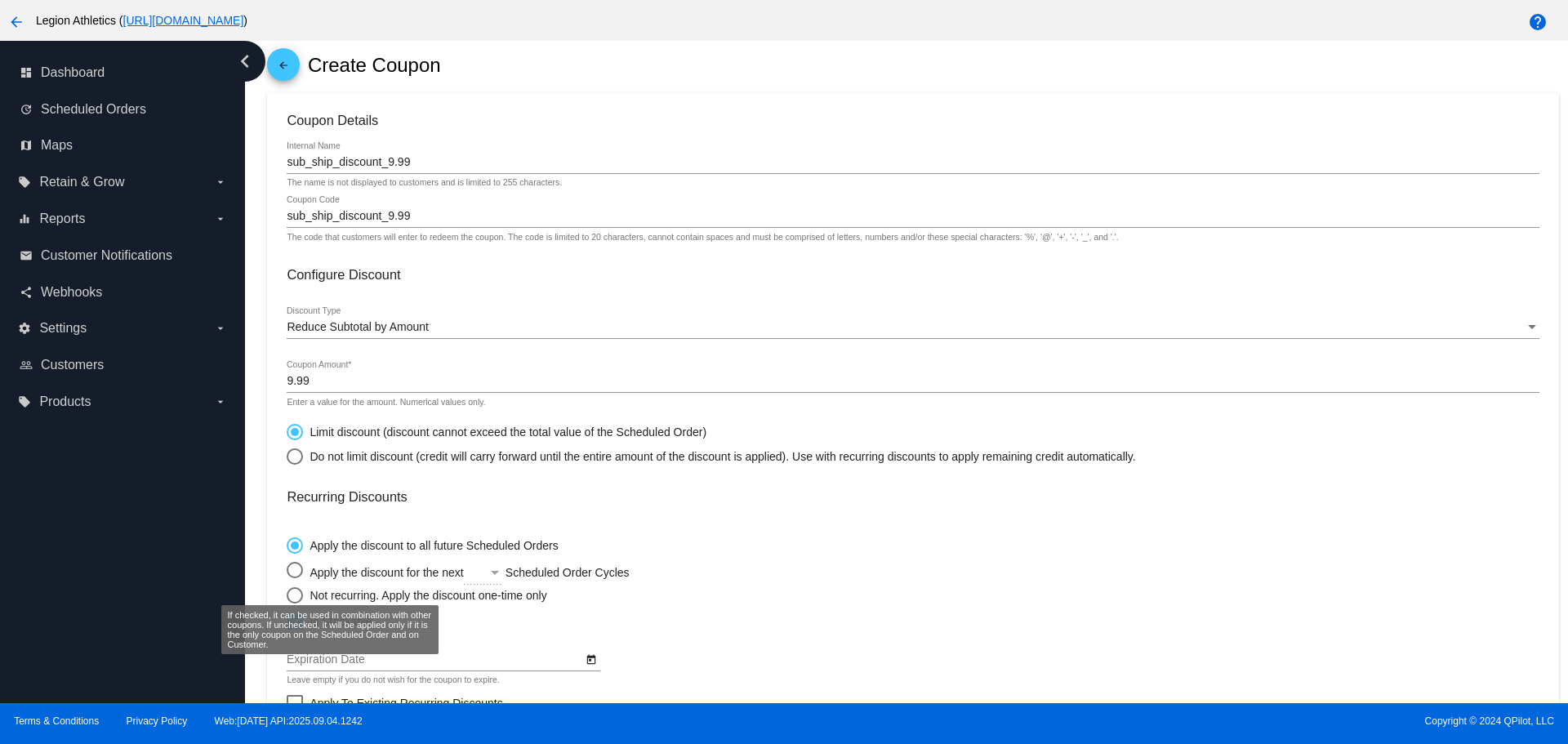
scroll to position [0, 0]
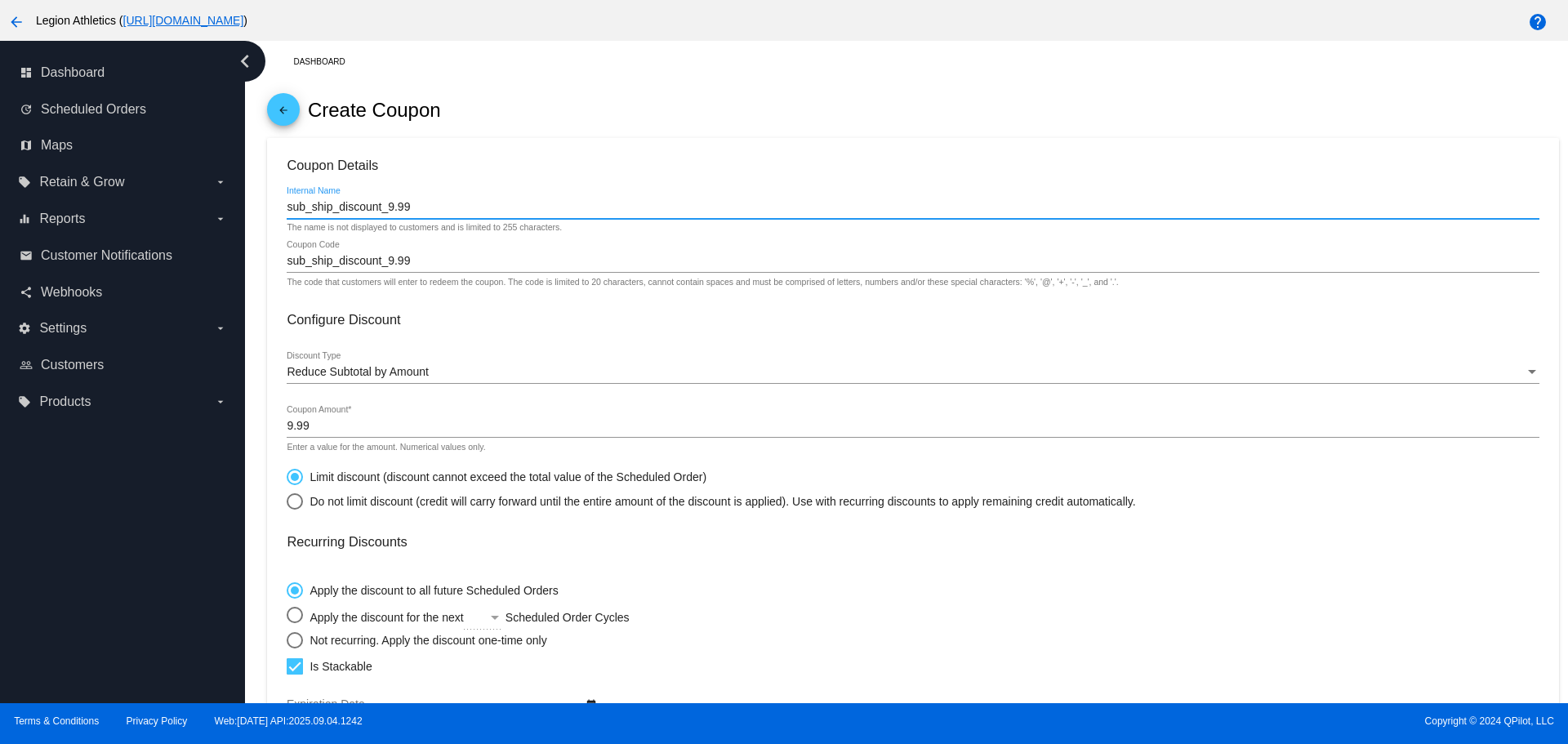
click at [354, 209] on input "sub_ship_discount_9.99" at bounding box center [912, 208] width 1252 height 13
click at [470, 324] on h3 "Configure Discount" at bounding box center [912, 319] width 1252 height 16
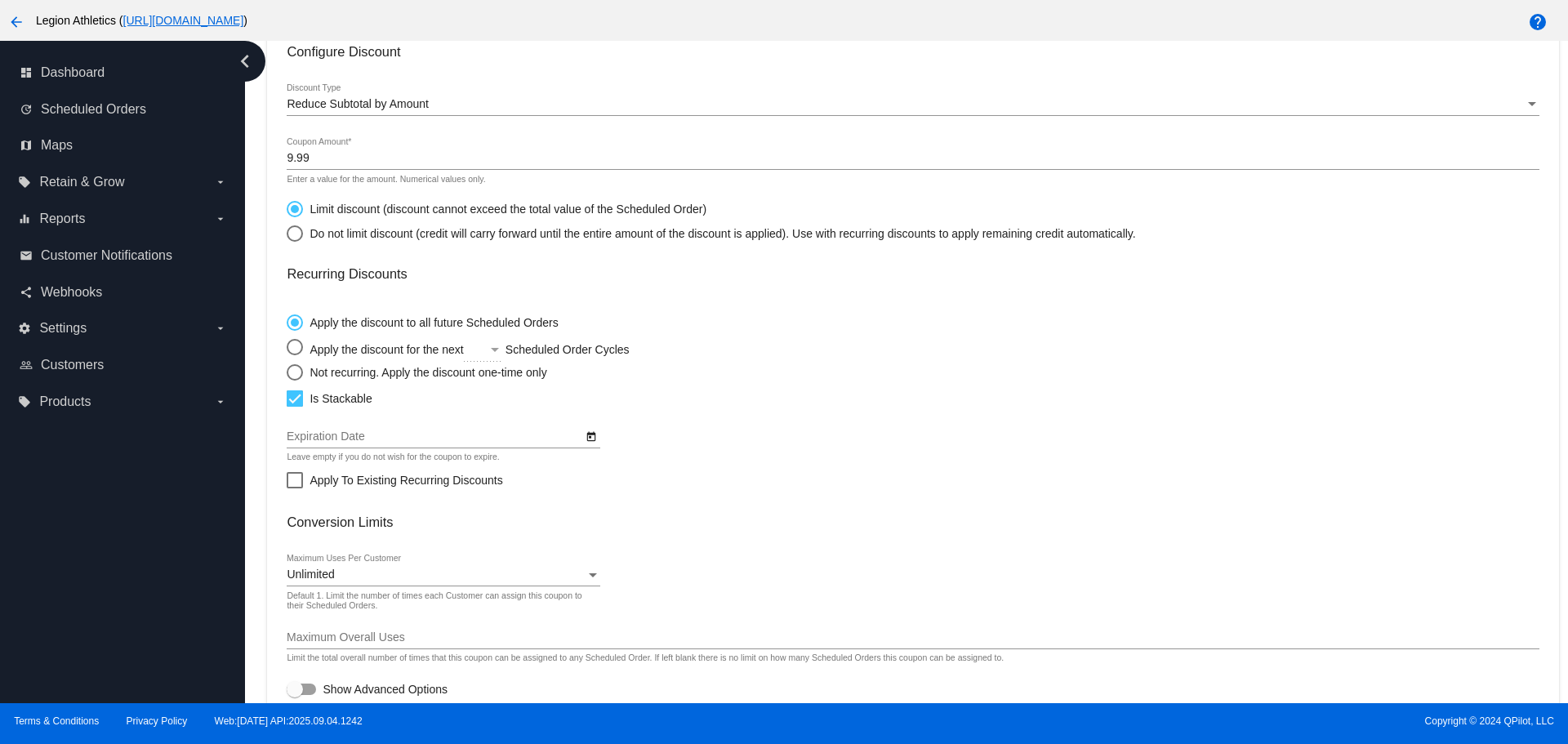
scroll to position [326, 0]
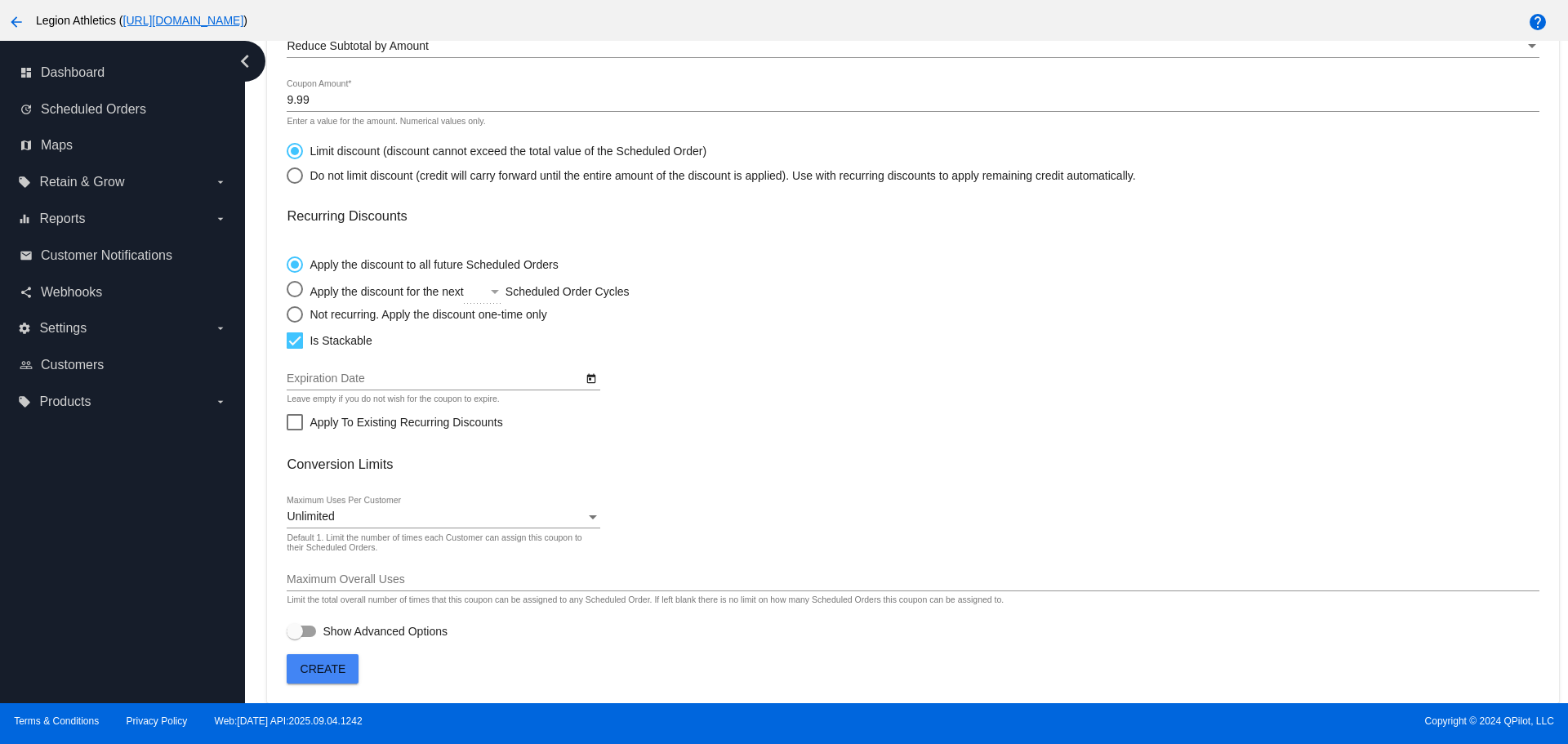
click at [342, 671] on span "Create" at bounding box center [323, 669] width 46 height 13
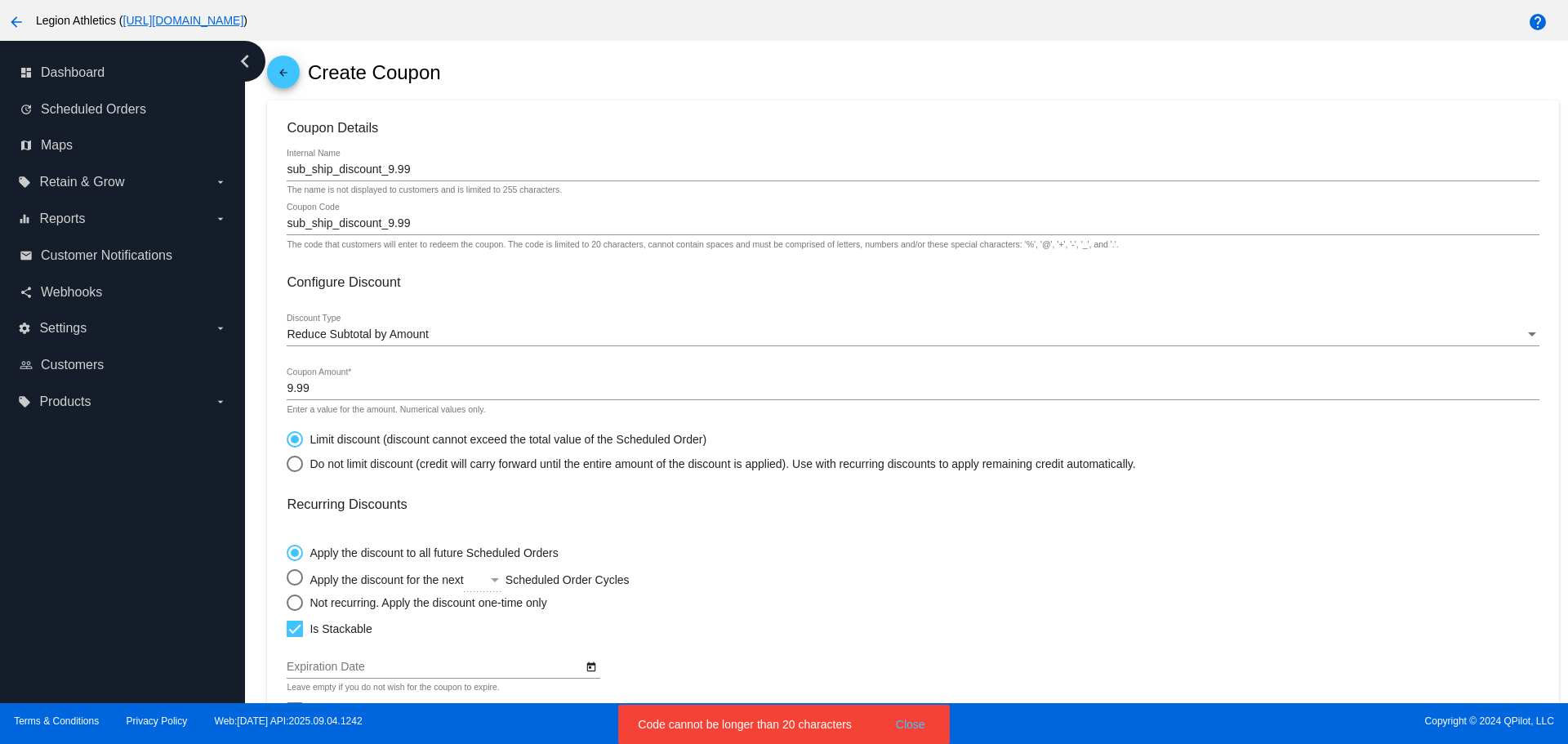
scroll to position [0, 0]
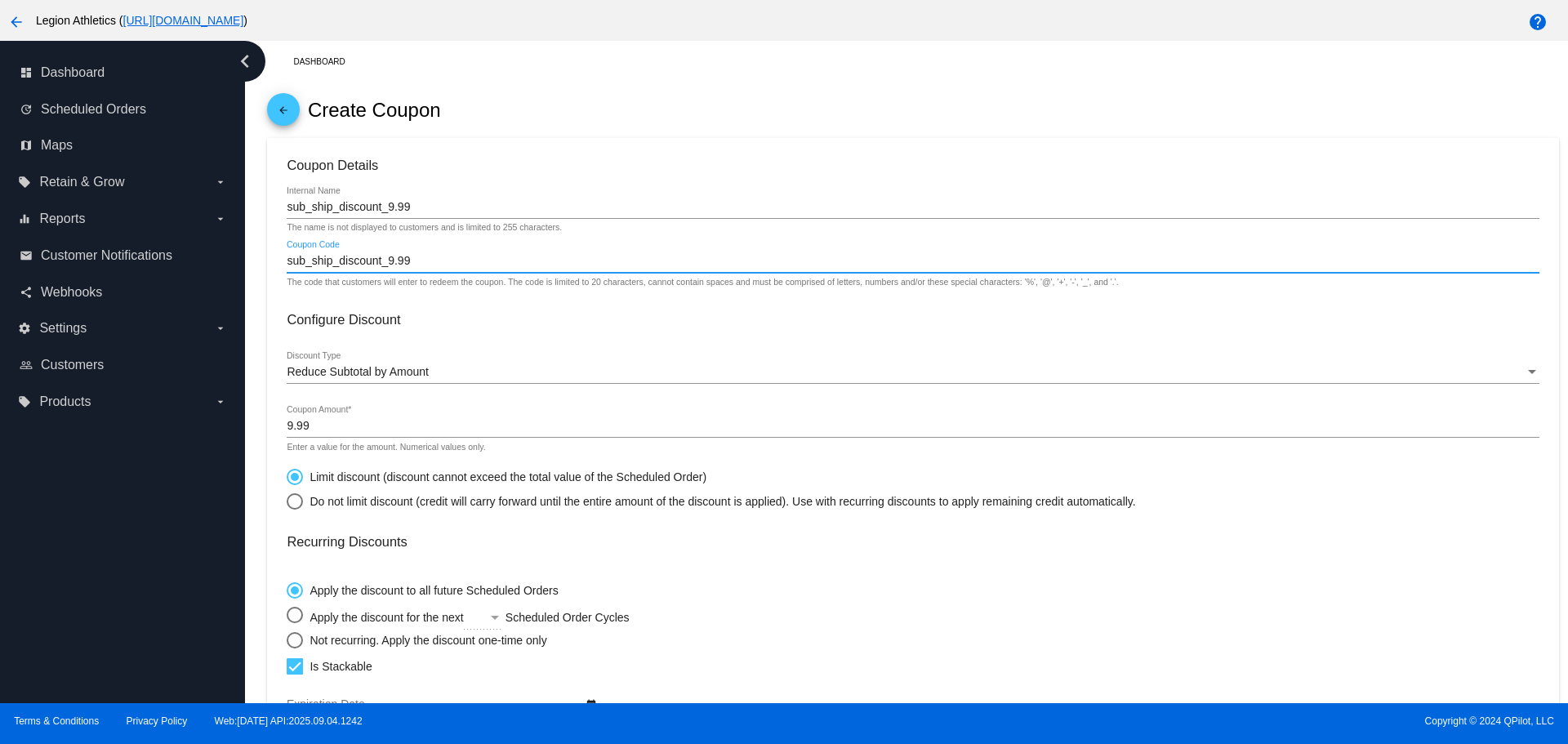
drag, startPoint x: 391, startPoint y: 262, endPoint x: 415, endPoint y: 263, distance: 24.0
click at [415, 263] on input "sub_ship_discount_9.99" at bounding box center [912, 261] width 1252 height 13
type input "sub_ship_discount"
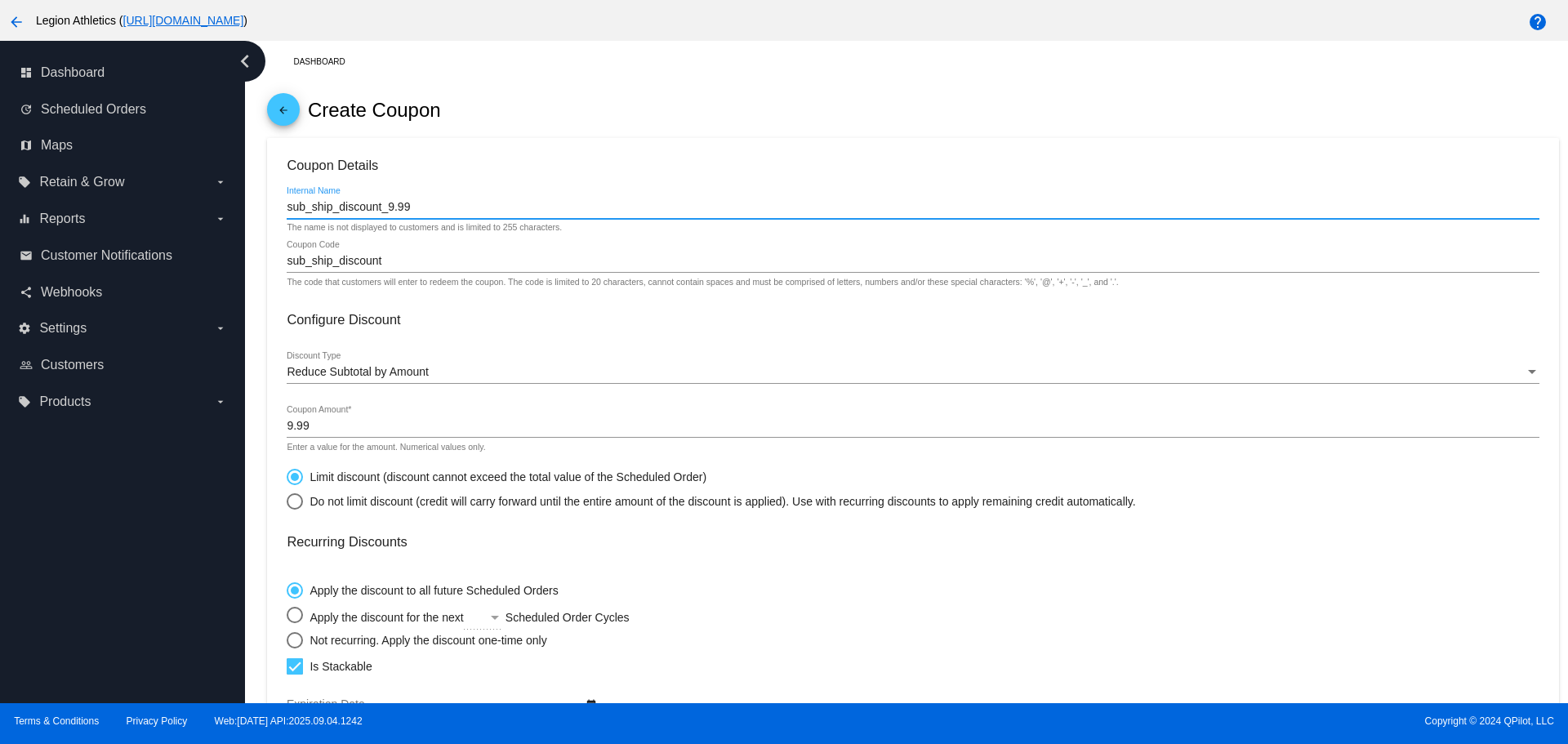
click at [417, 210] on input "sub_ship_discount_9.99" at bounding box center [912, 208] width 1252 height 13
type input "sub_ship_discount"
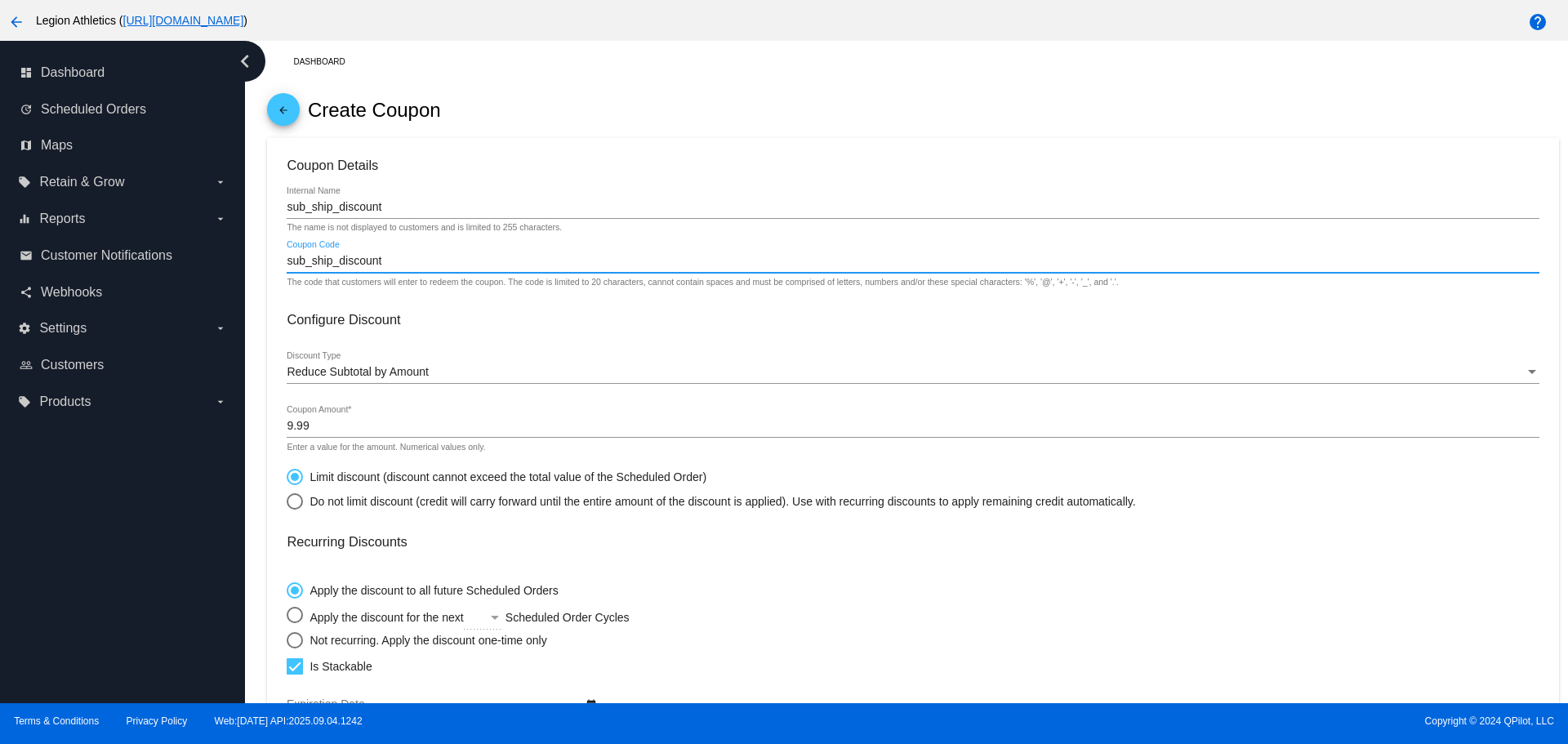
click at [333, 259] on input "sub_ship_discount" at bounding box center [912, 261] width 1252 height 13
drag, startPoint x: 385, startPoint y: 260, endPoint x: 281, endPoint y: 261, distance: 104.0
click at [281, 261] on mat-card "Coupon Details sub_ship_discount Internal Name The name is not displayed to cus…" at bounding box center [912, 583] width 1291 height 891
click at [396, 269] on div "sub_ship_discount Coupon Code" at bounding box center [912, 256] width 1252 height 32
click at [397, 265] on input "sub_ship_discount" at bounding box center [912, 261] width 1252 height 13
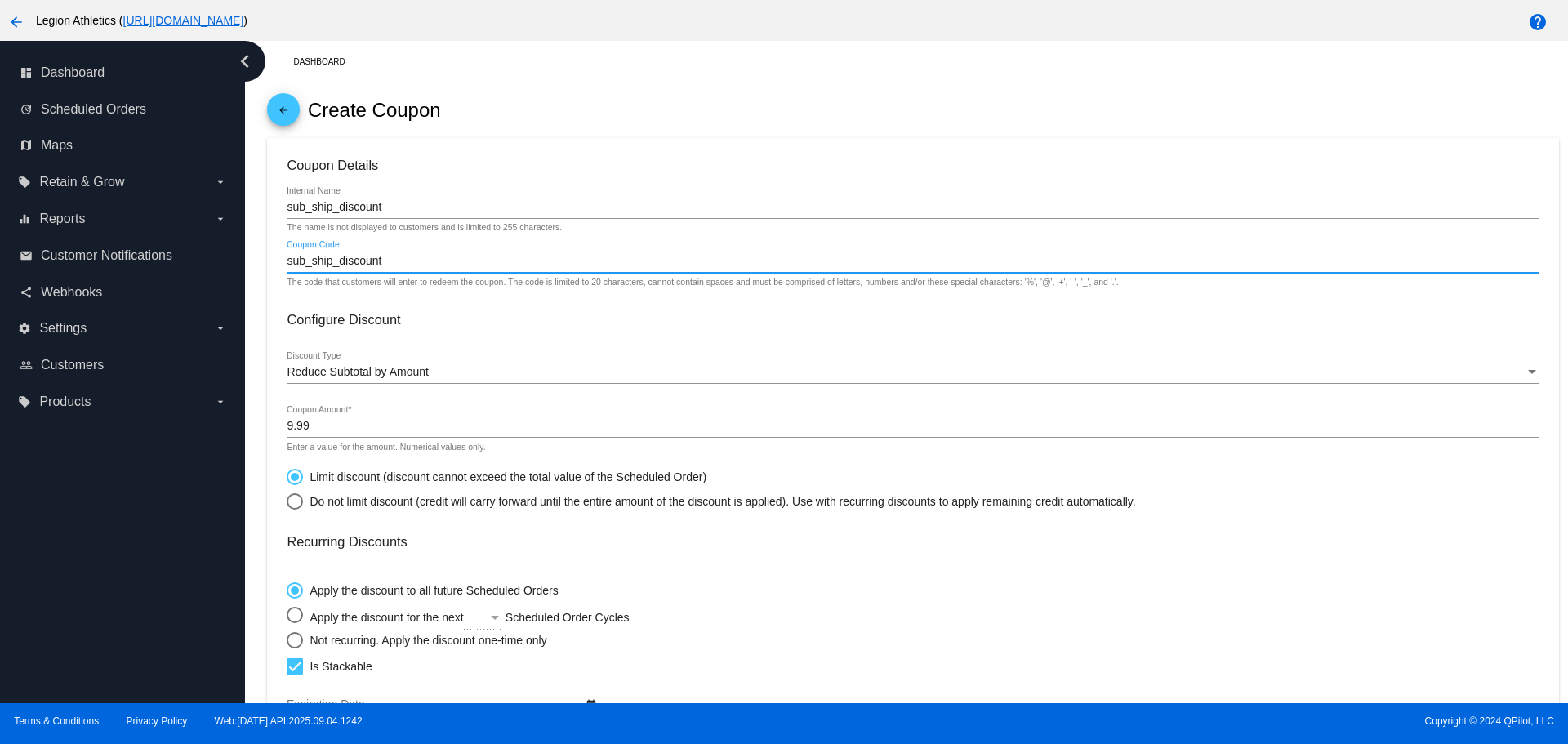
drag, startPoint x: 342, startPoint y: 256, endPoint x: 384, endPoint y: 259, distance: 42.1
click at [384, 259] on input "sub_ship_discount" at bounding box center [912, 261] width 1252 height 13
drag, startPoint x: 384, startPoint y: 259, endPoint x: 300, endPoint y: 259, distance: 84.0
click at [300, 259] on input "sub_ship_discount" at bounding box center [912, 261] width 1252 height 13
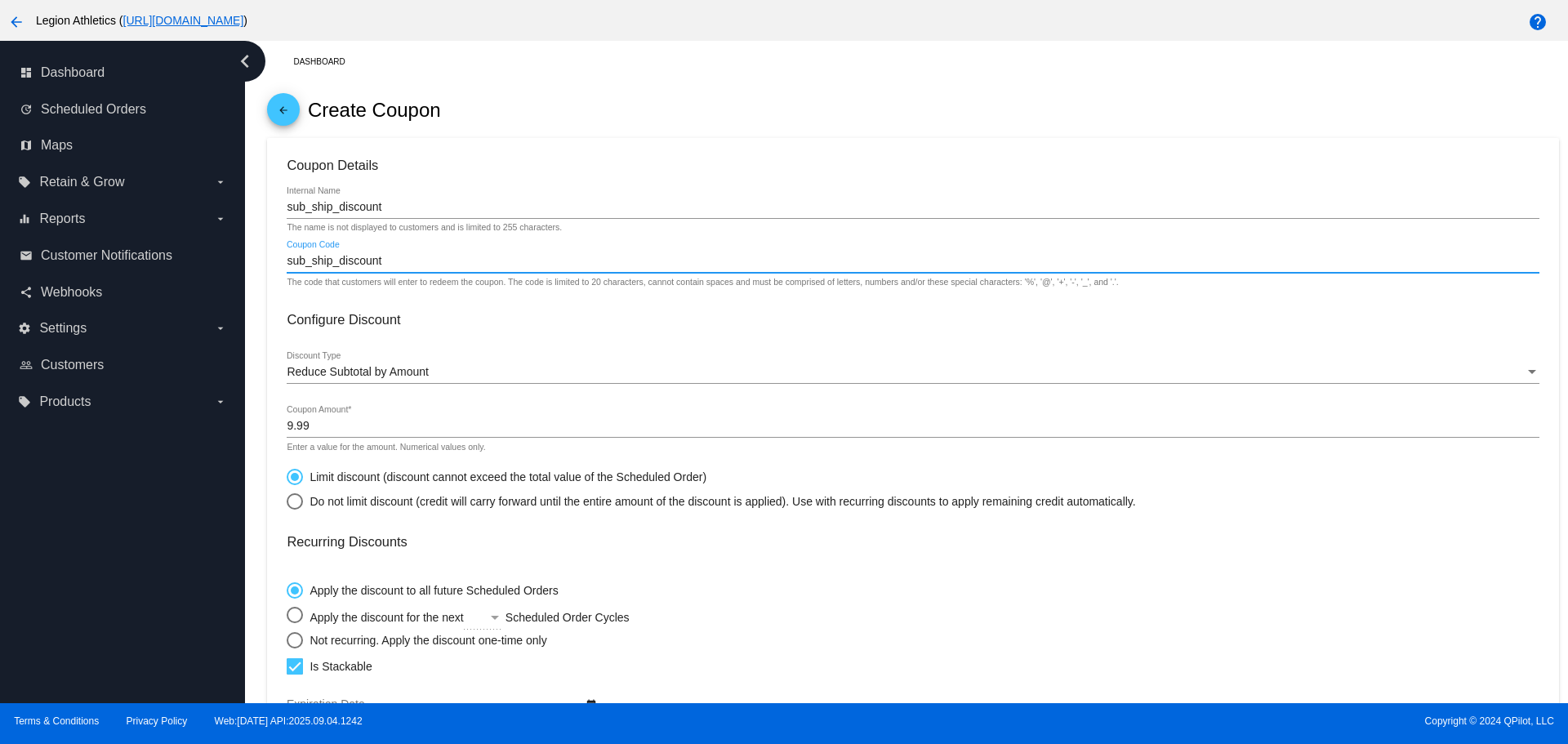
click at [394, 264] on input "sub_ship_discount" at bounding box center [912, 261] width 1252 height 13
drag, startPoint x: 342, startPoint y: 259, endPoint x: 384, endPoint y: 259, distance: 42.0
click at [384, 259] on input "sub_ship_discount" at bounding box center [912, 261] width 1252 height 13
click at [387, 259] on input "sub_ship_discount" at bounding box center [912, 261] width 1252 height 13
drag, startPoint x: 317, startPoint y: 259, endPoint x: 301, endPoint y: 259, distance: 16.0
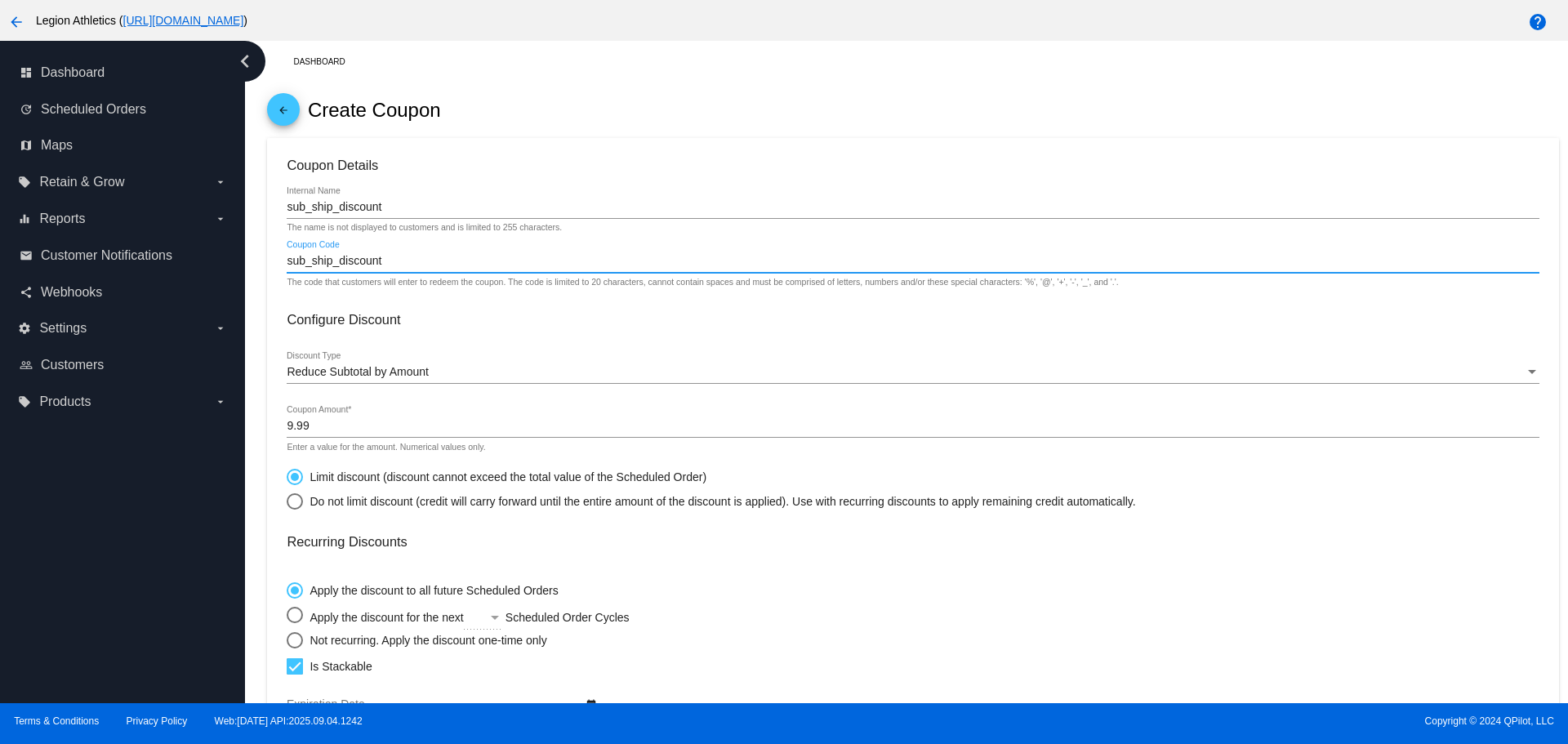
click at [301, 259] on input "sub_ship_discount" at bounding box center [912, 261] width 1252 height 13
click at [396, 256] on input "sub_ship_discount" at bounding box center [912, 261] width 1252 height 13
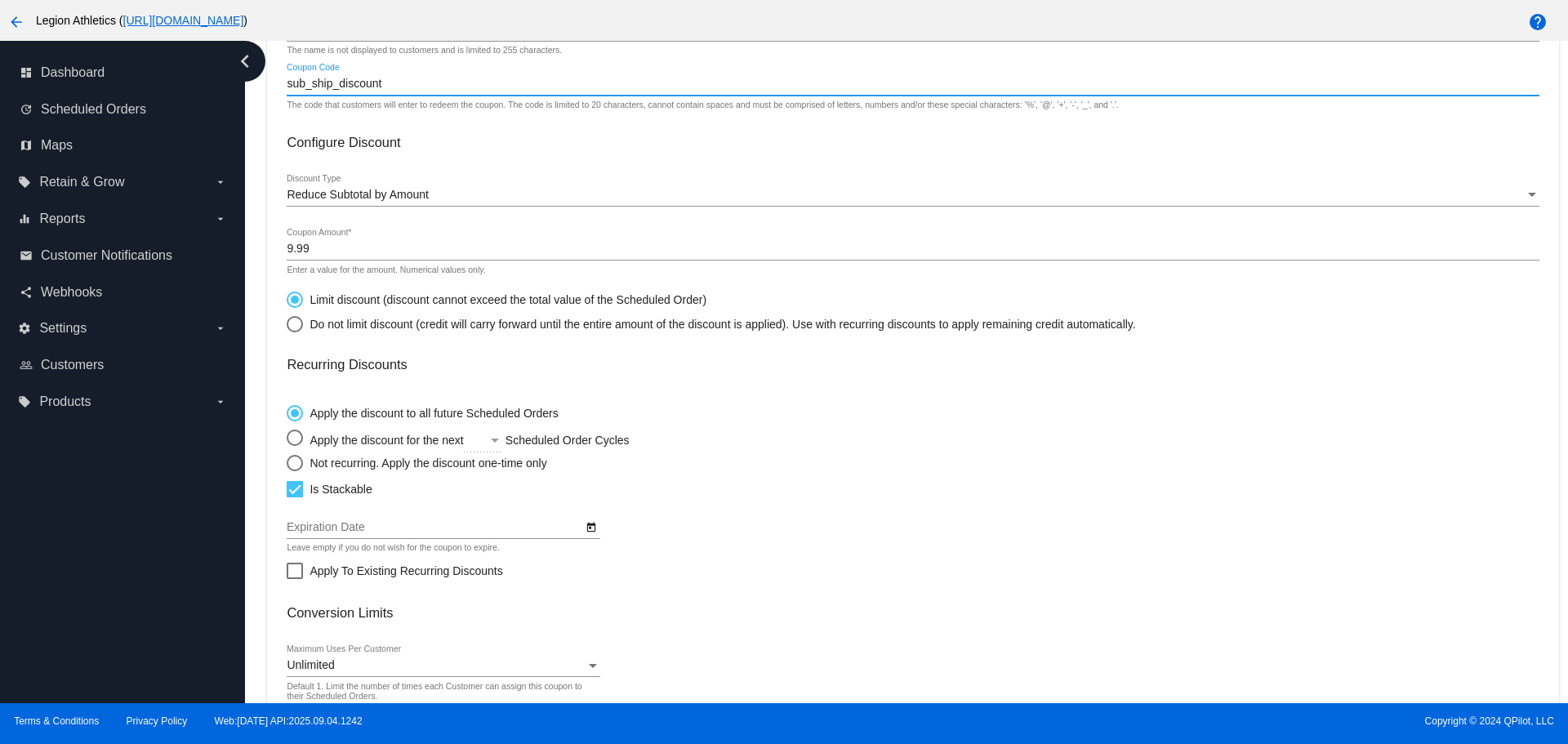
scroll to position [326, 0]
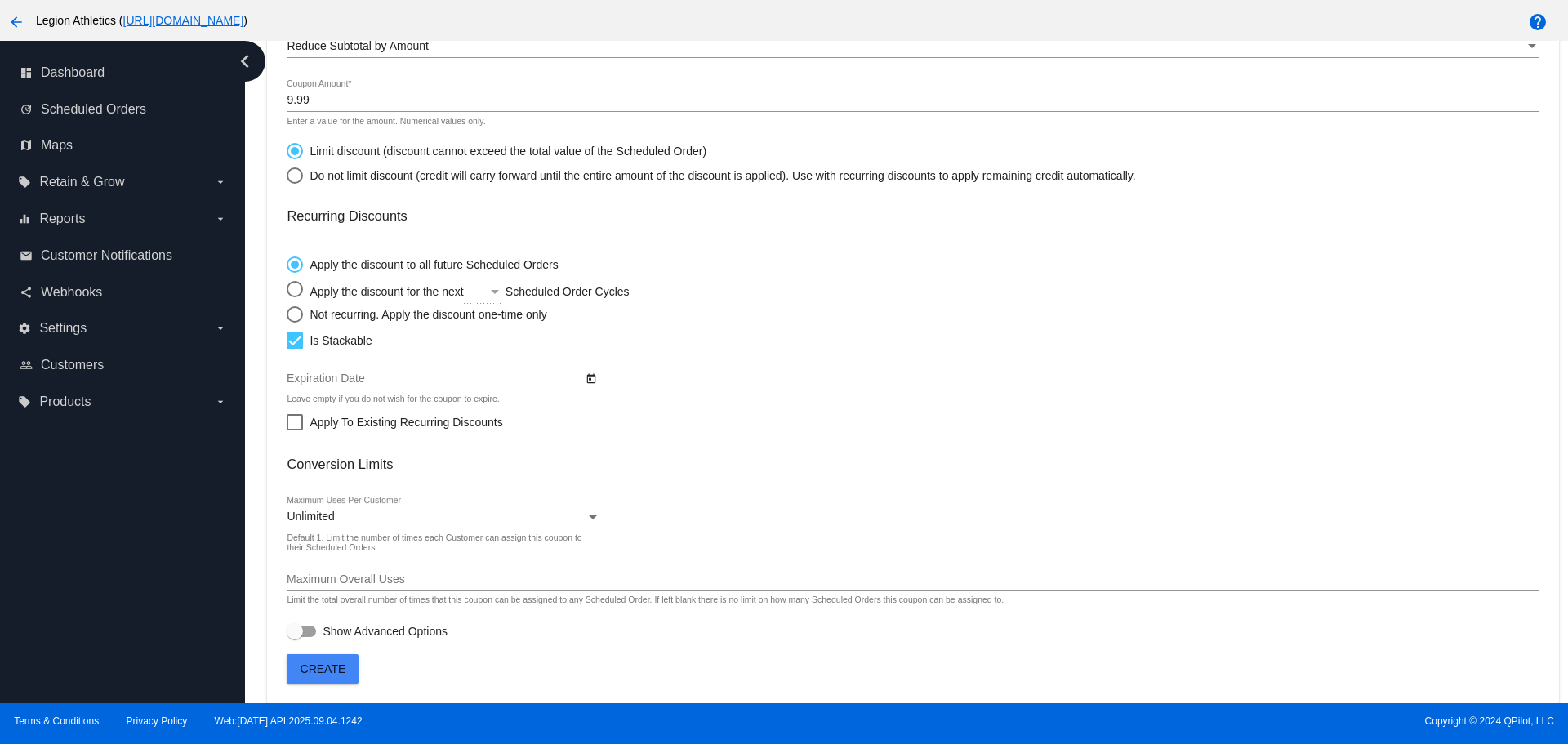
click at [343, 670] on span "Create" at bounding box center [323, 669] width 46 height 13
